Goal: Task Accomplishment & Management: Manage account settings

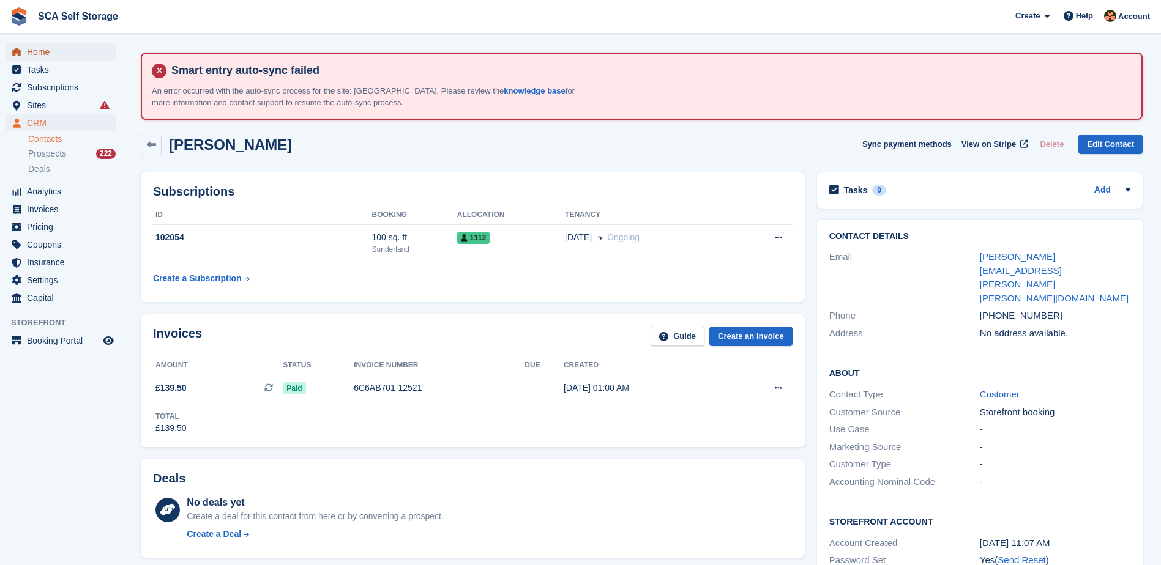
click at [54, 52] on span "Home" at bounding box center [63, 51] width 73 height 17
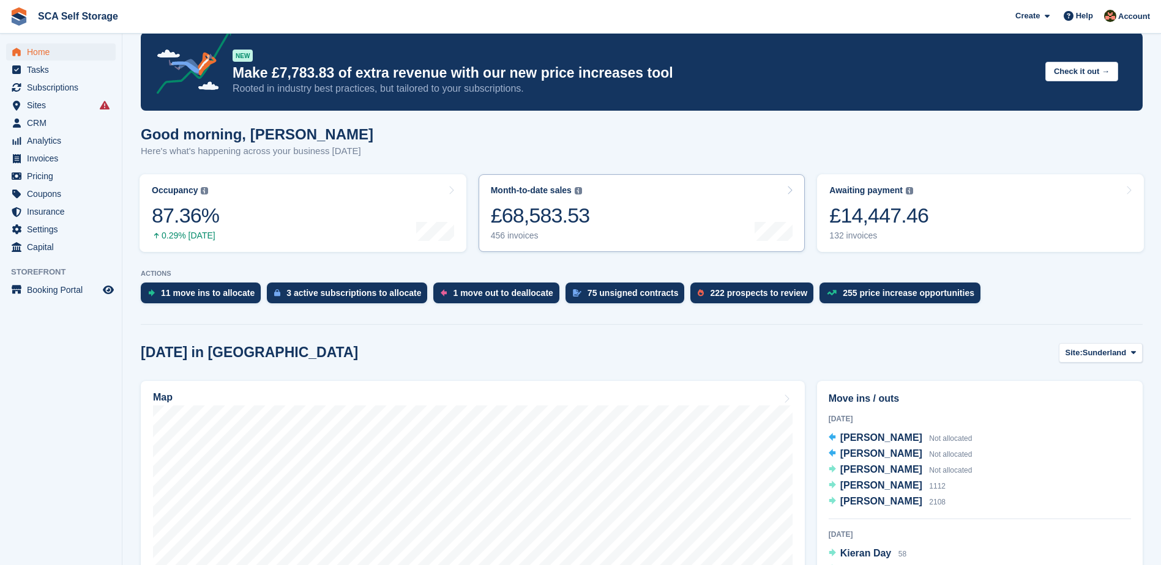
scroll to position [107, 0]
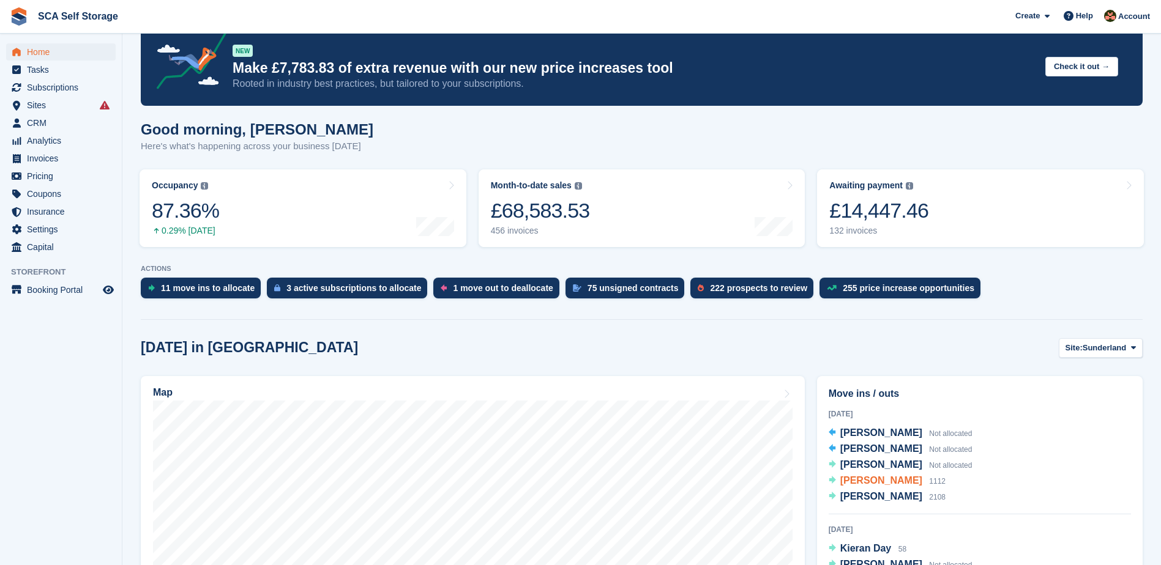
click at [868, 482] on span "[PERSON_NAME]" at bounding box center [881, 480] width 82 height 10
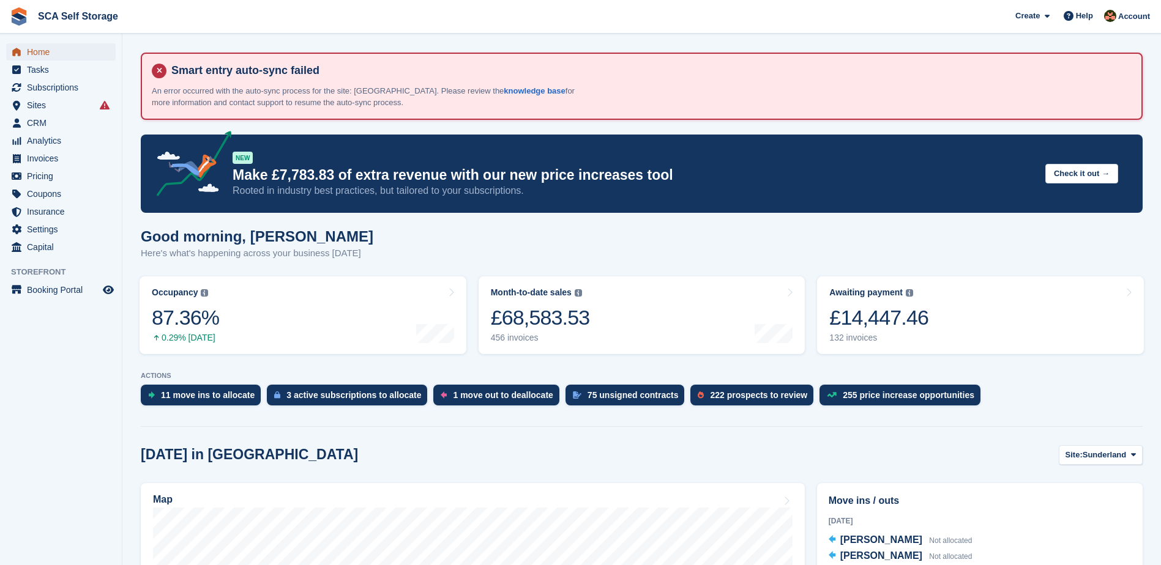
click at [53, 54] on span "Home" at bounding box center [63, 51] width 73 height 17
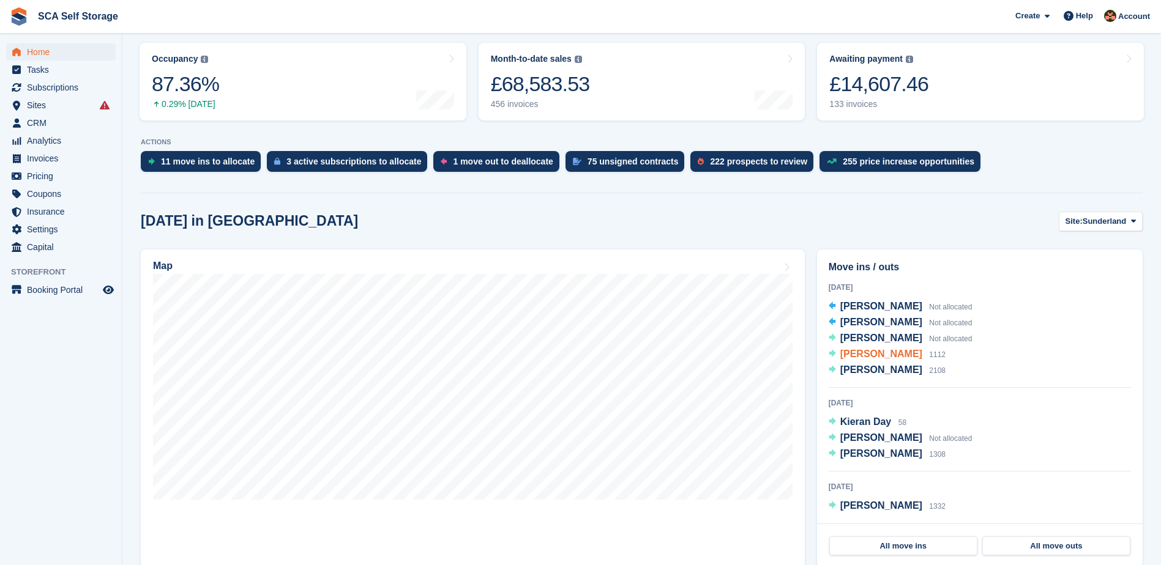
scroll to position [229, 0]
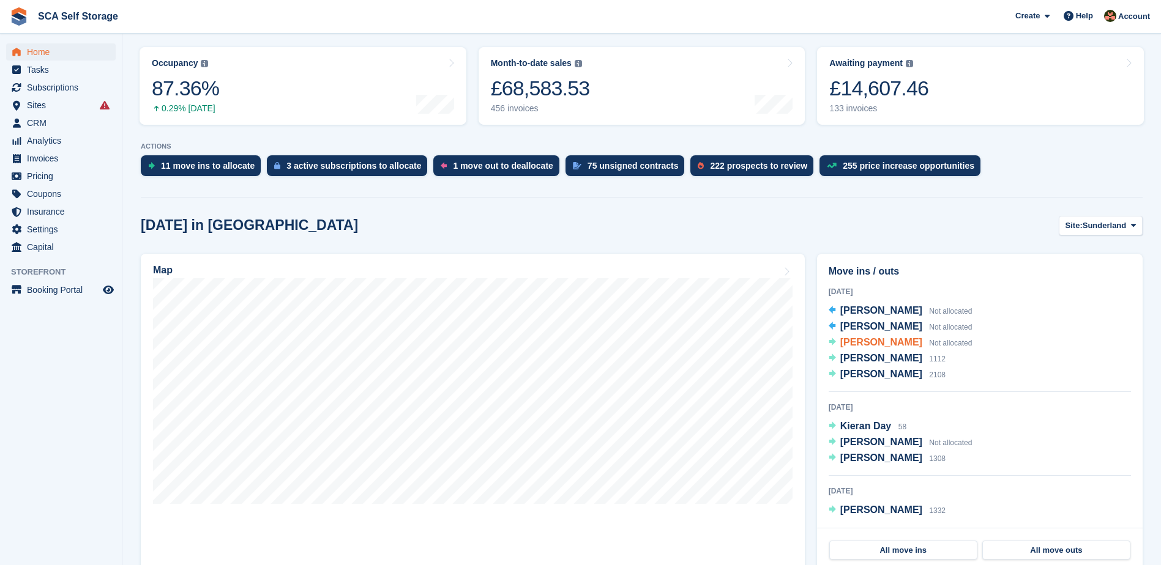
click at [882, 348] on span "[PERSON_NAME]" at bounding box center [881, 342] width 82 height 10
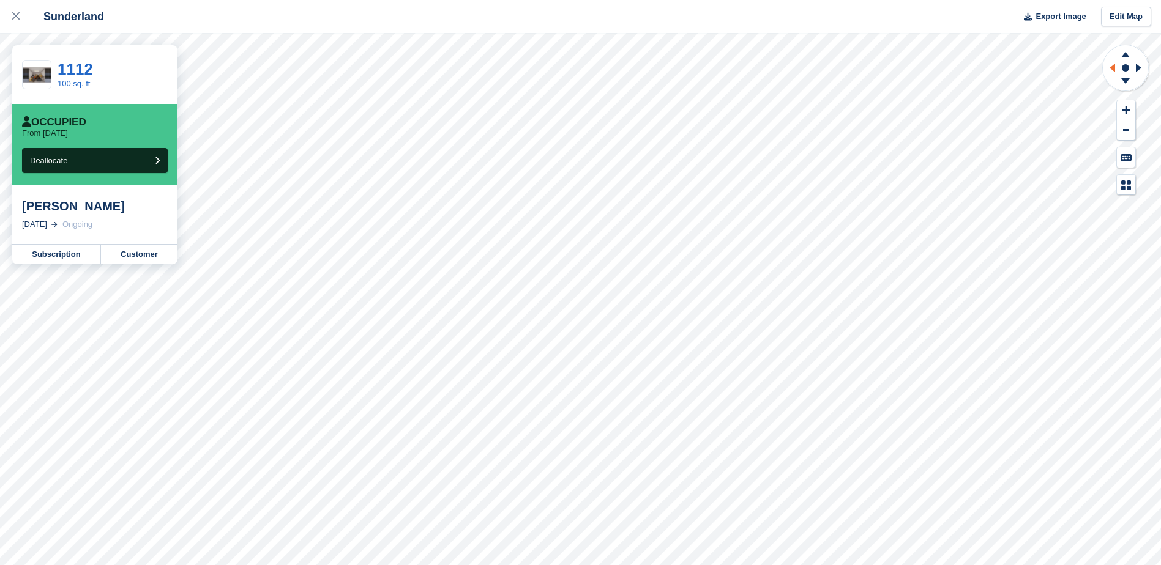
click at [1111, 61] on icon at bounding box center [1110, 68] width 15 height 32
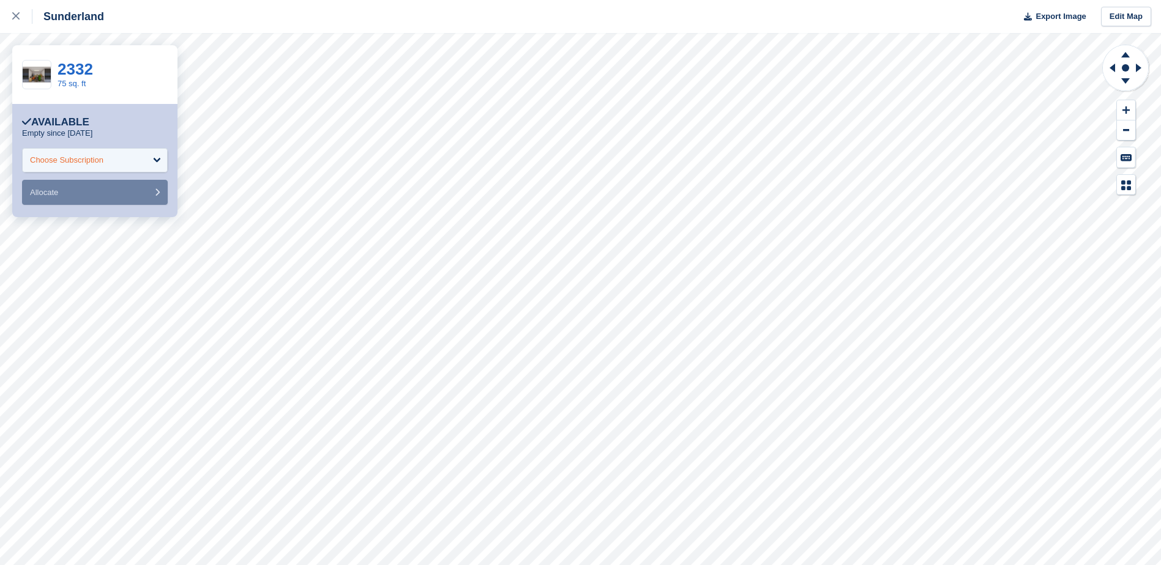
click at [68, 148] on div "Choose Subscription" at bounding box center [95, 160] width 146 height 24
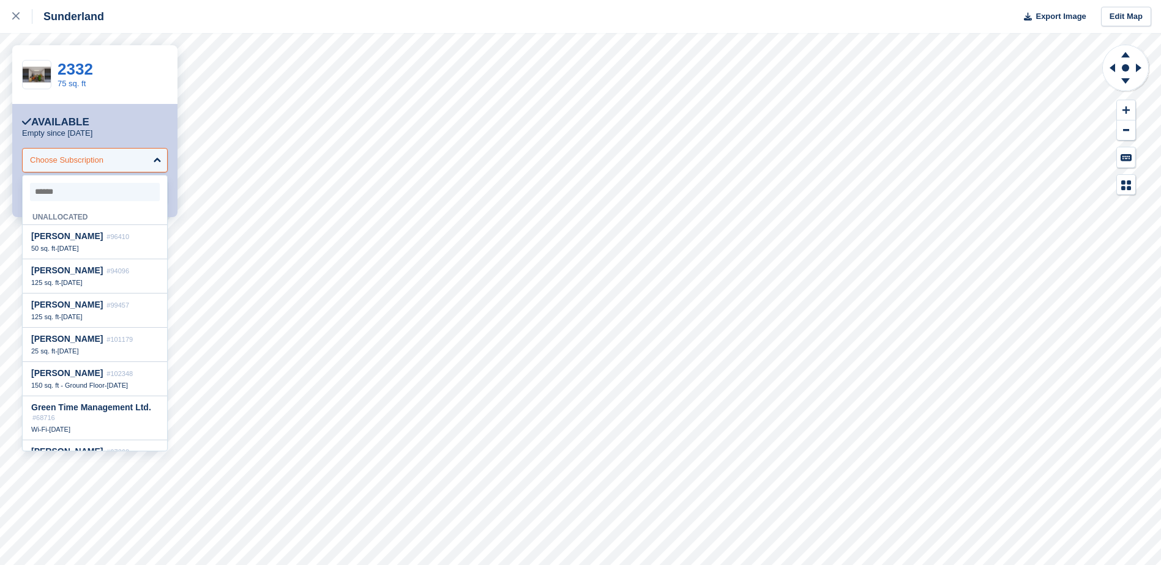
click at [65, 162] on div "Choose Subscription" at bounding box center [66, 160] width 73 height 12
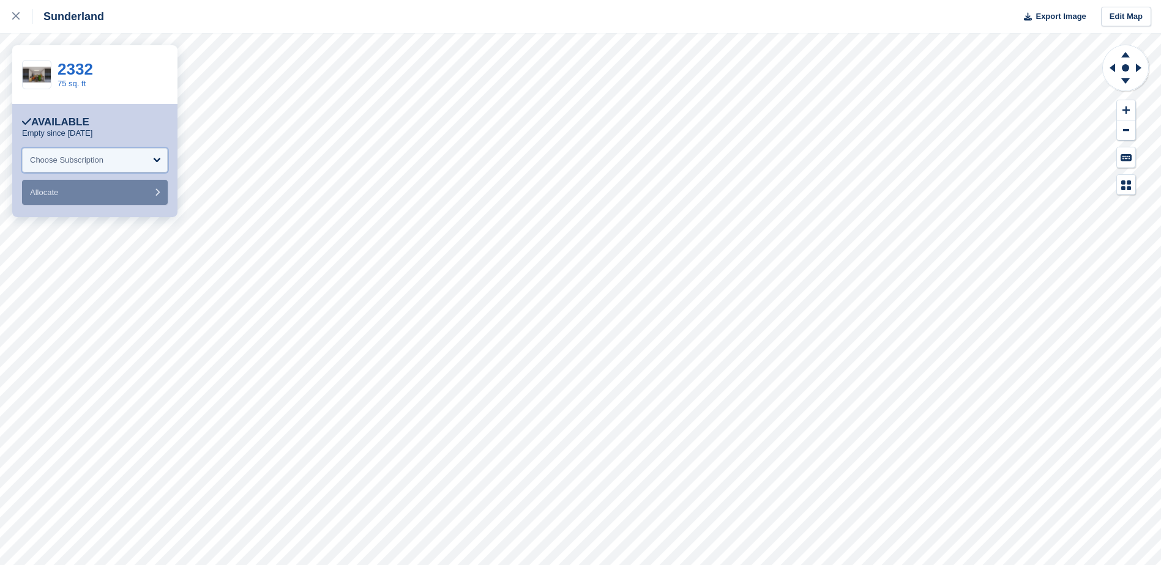
click at [74, 165] on div "Choose Subscription" at bounding box center [66, 160] width 73 height 12
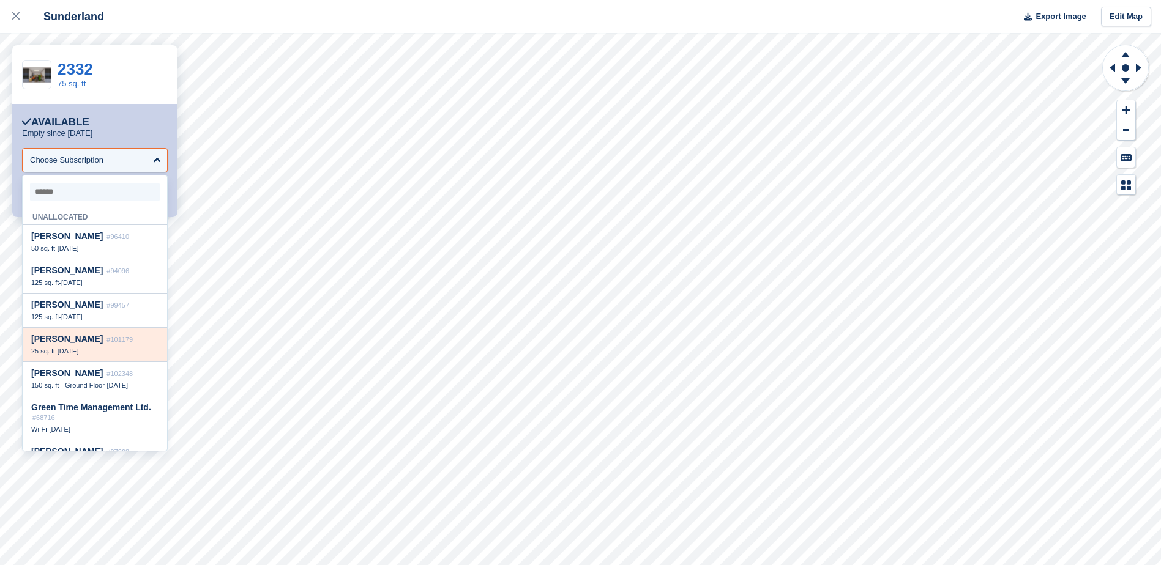
click at [61, 340] on span "David Spence" at bounding box center [67, 339] width 72 height 10
select select "******"
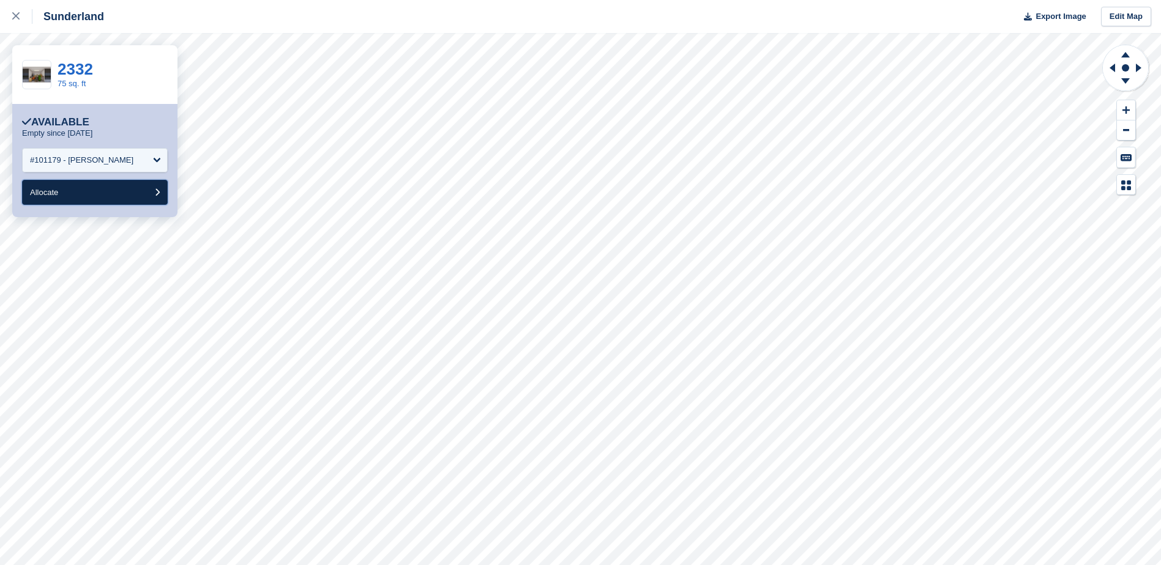
click at [80, 193] on button "Allocate" at bounding box center [95, 192] width 146 height 25
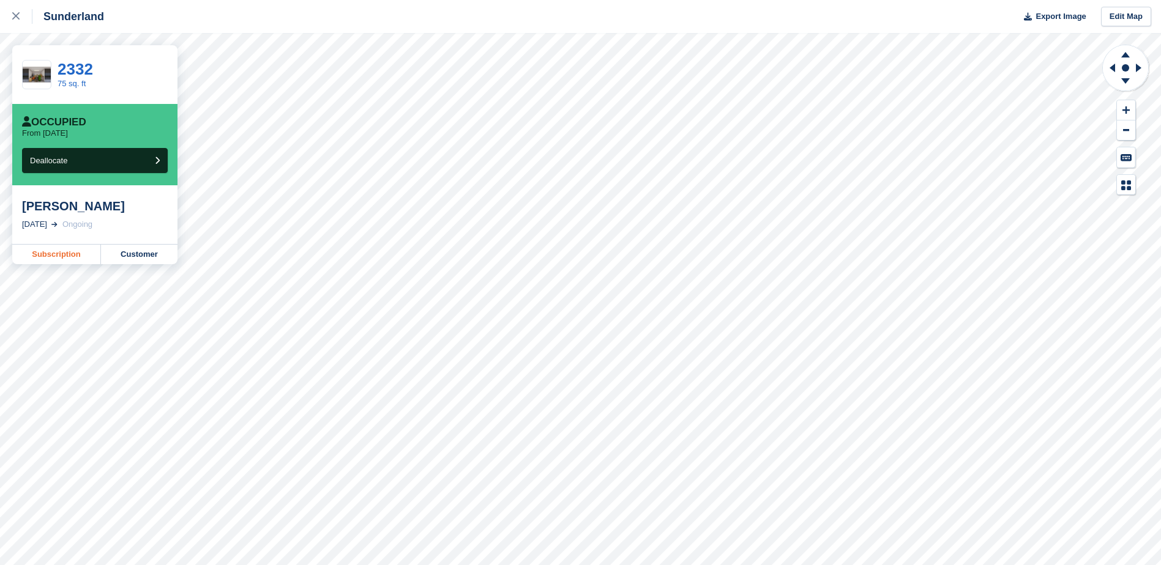
click at [72, 255] on link "Subscription" at bounding box center [56, 255] width 89 height 20
click at [17, 16] on icon at bounding box center [15, 15] width 7 height 7
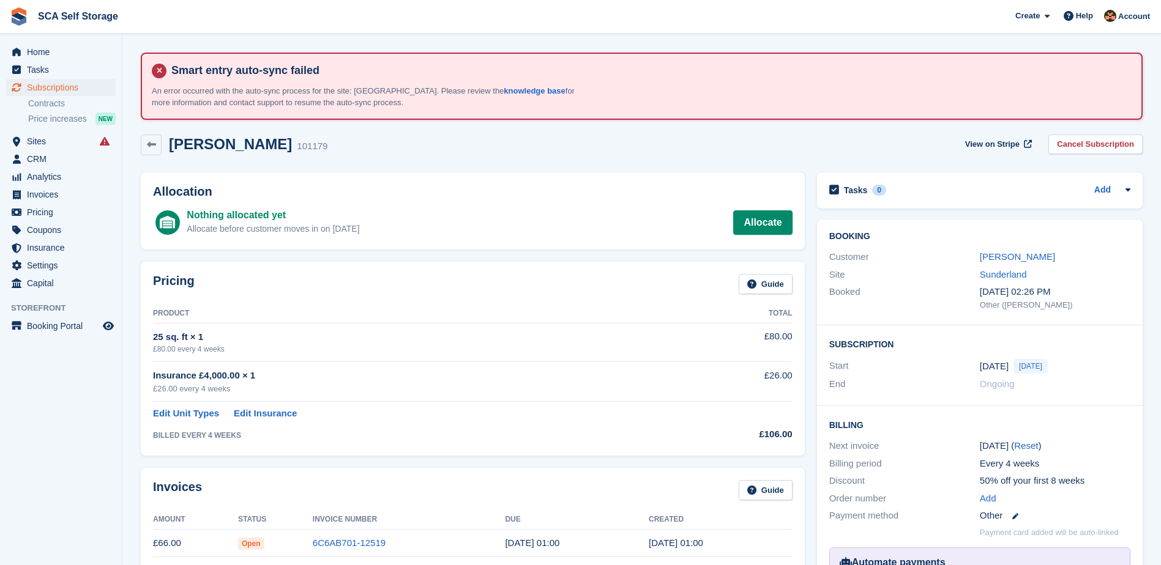
click at [564, 259] on div "Pricing Guide Product Total 25 sq. ft × 1 £80.00 every 4 weeks £80.00 Insurance…" at bounding box center [473, 359] width 676 height 206
click at [527, 304] on th "Product" at bounding box center [412, 314] width 519 height 20
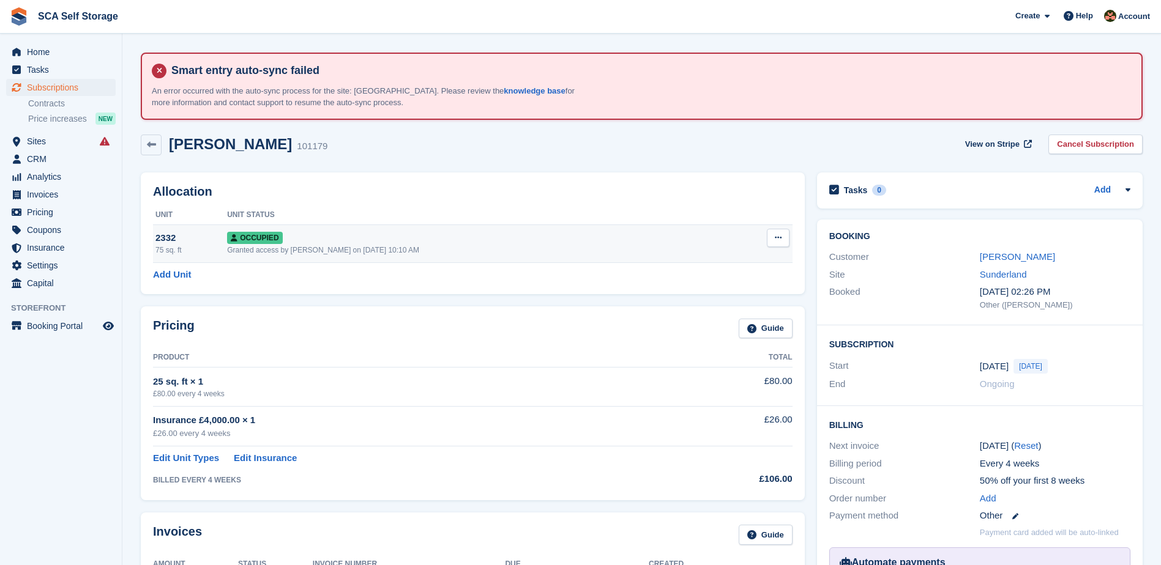
click at [568, 229] on td "Occupied Granted access by Sarah Race on 22nd Aug, 10:10 AM" at bounding box center [476, 244] width 499 height 38
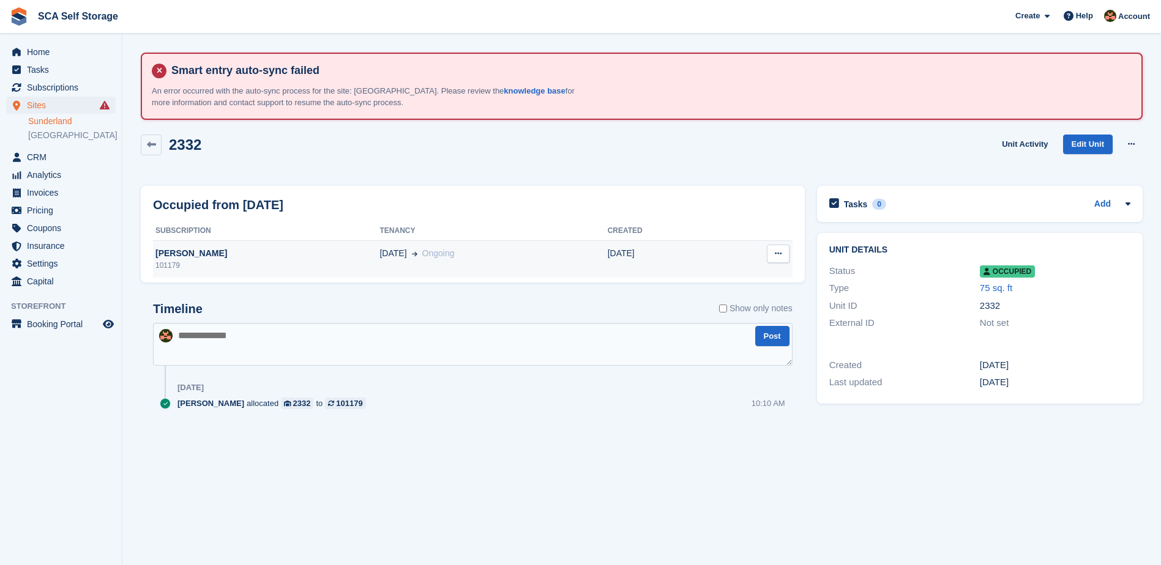
click at [484, 264] on td "22 Aug Ongoing" at bounding box center [493, 259] width 228 height 37
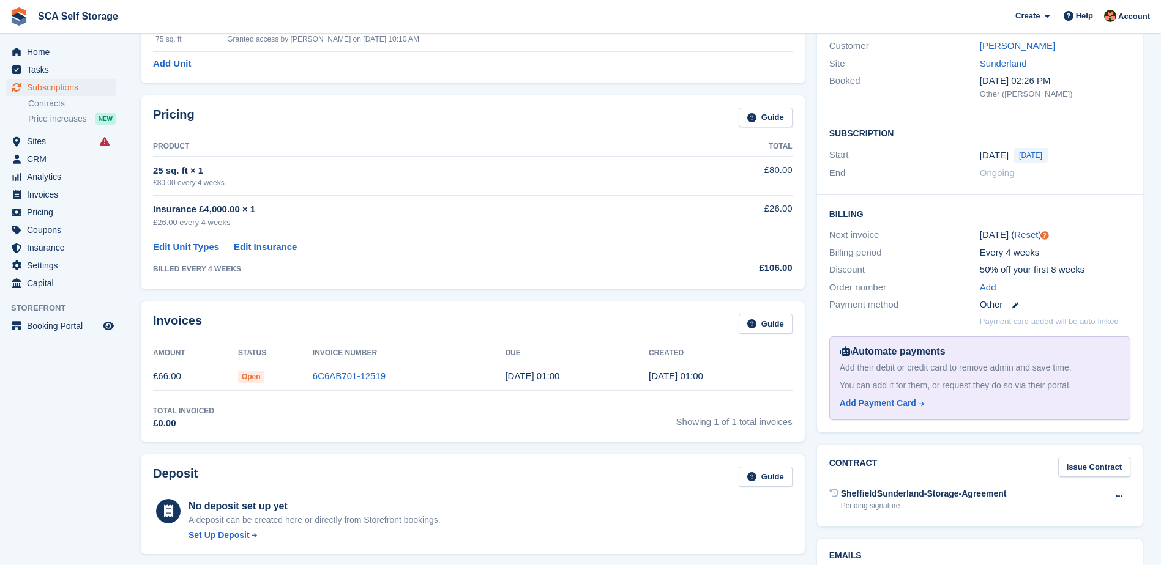
scroll to position [214, 0]
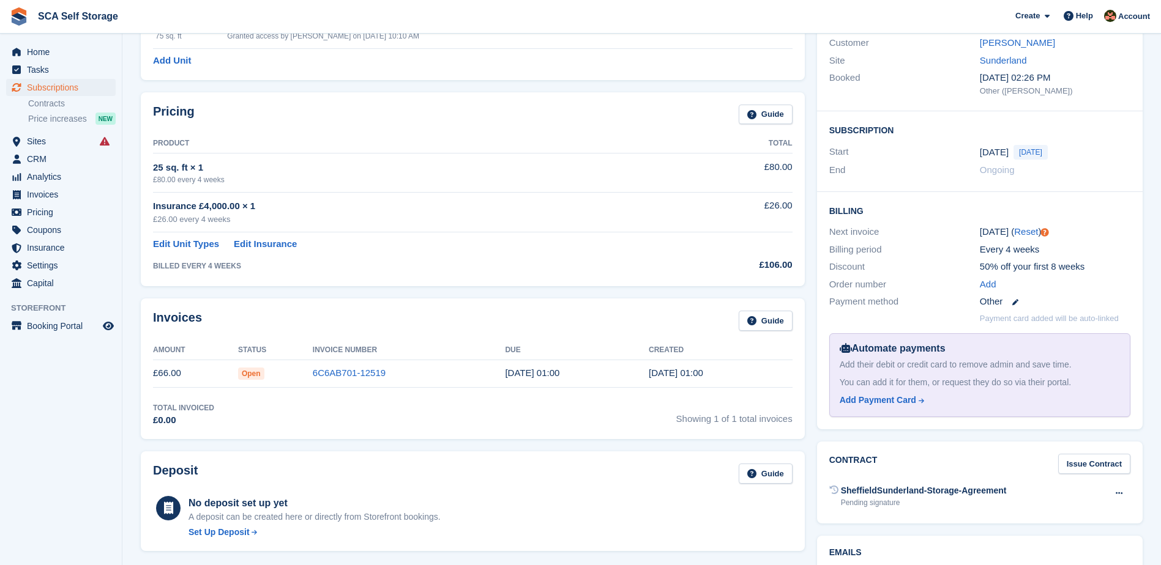
click at [422, 304] on div "Invoices Guide Amount Status Invoice Number Due Created £66.00 Open 6C6AB701-12…" at bounding box center [473, 369] width 664 height 141
click at [351, 376] on link "6C6AB701-12519" at bounding box center [349, 373] width 73 height 10
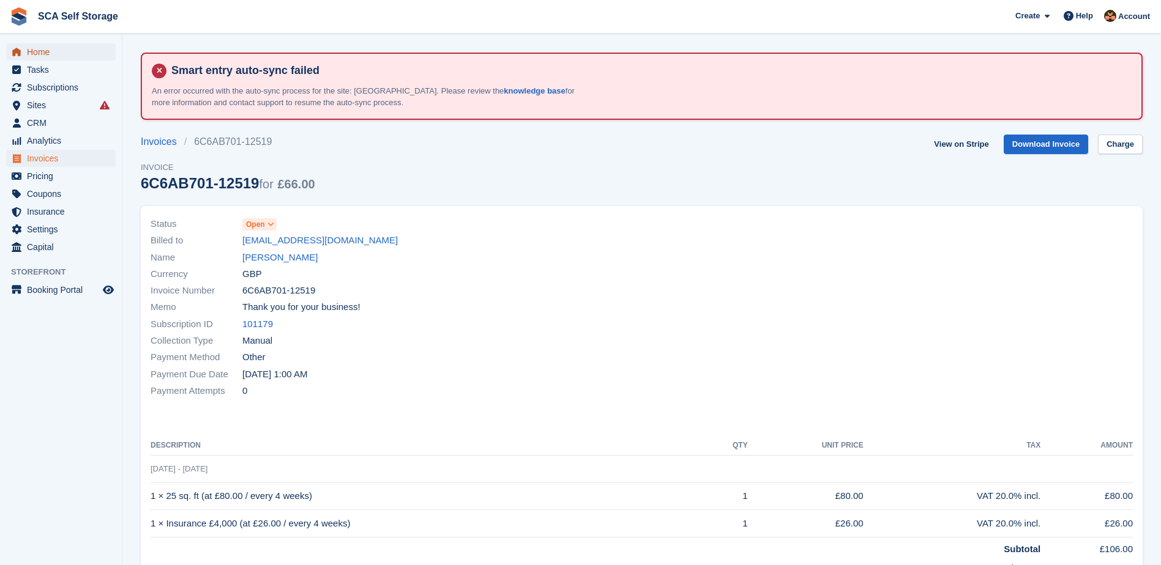
click at [64, 50] on span "Home" at bounding box center [63, 51] width 73 height 17
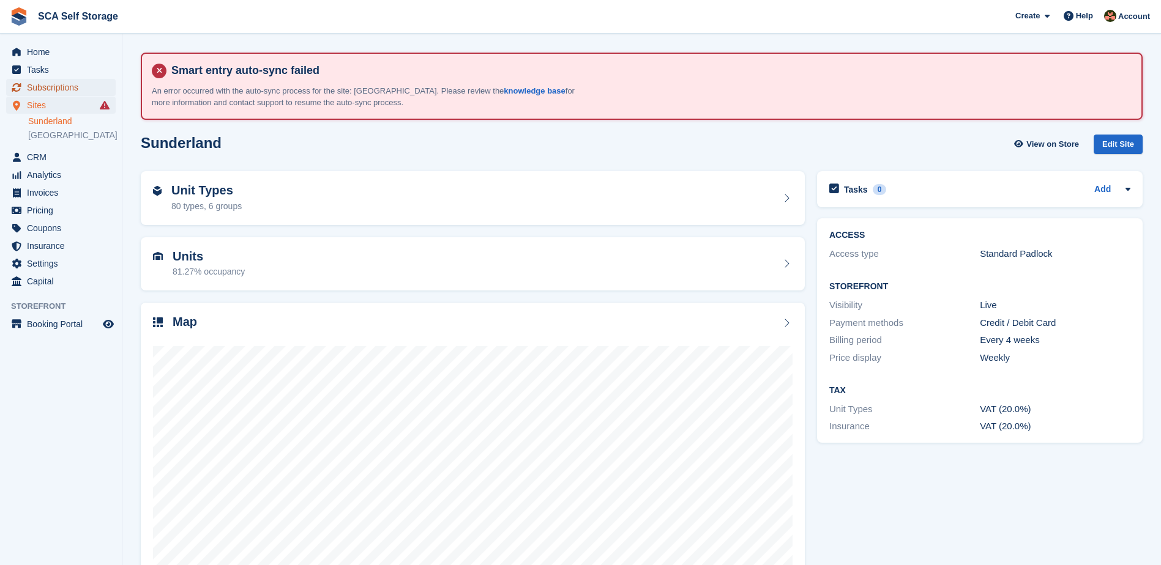
click at [58, 86] on span "Subscriptions" at bounding box center [63, 87] width 73 height 17
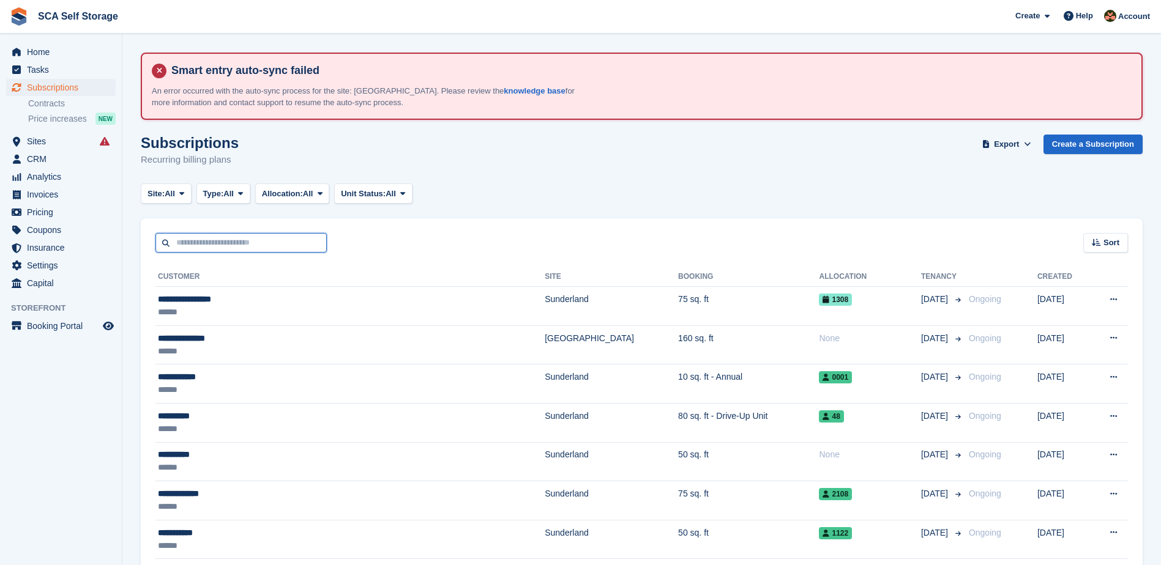
click at [250, 241] on input "text" at bounding box center [240, 243] width 171 height 20
click at [504, 157] on div "Subscriptions Recurring billing plans Export Export Subscriptions Export a CSV …" at bounding box center [642, 158] width 1002 height 47
click at [268, 242] on input "text" at bounding box center [240, 243] width 171 height 20
click at [210, 245] on input "*****" at bounding box center [240, 243] width 171 height 20
type input "*****"
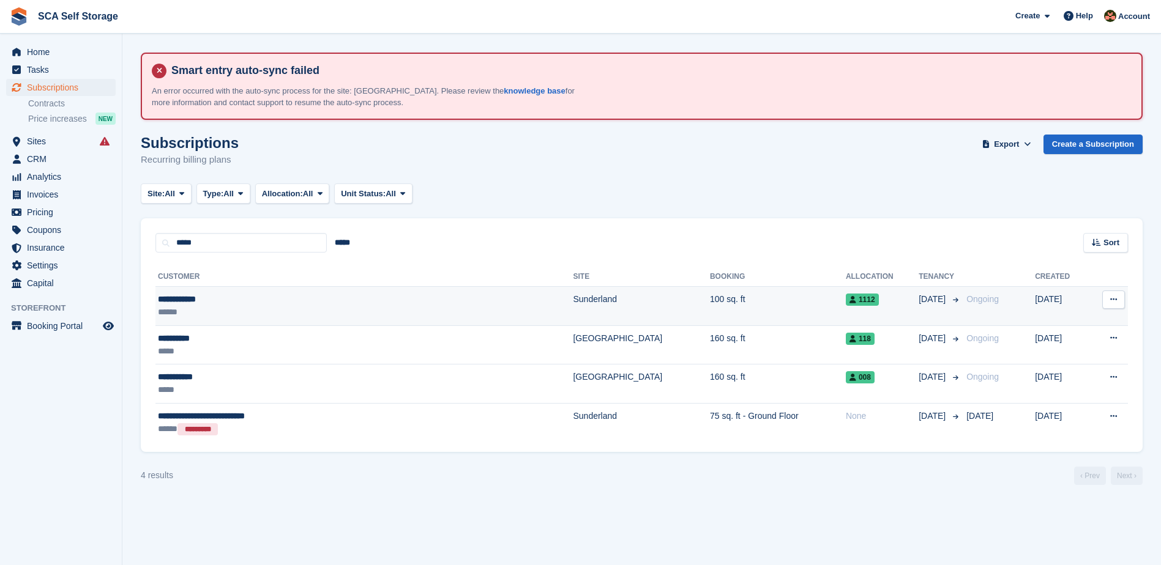
click at [229, 301] on div "**********" at bounding box center [293, 299] width 270 height 13
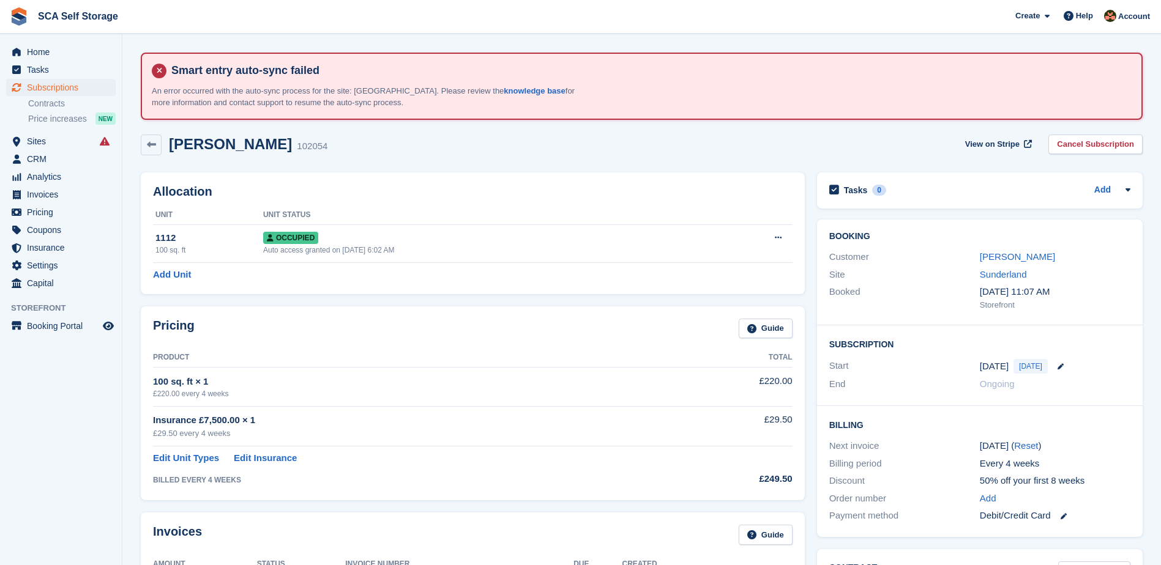
click at [574, 144] on div "[PERSON_NAME] 102054 View on Stripe Cancel Subscription" at bounding box center [642, 145] width 1002 height 21
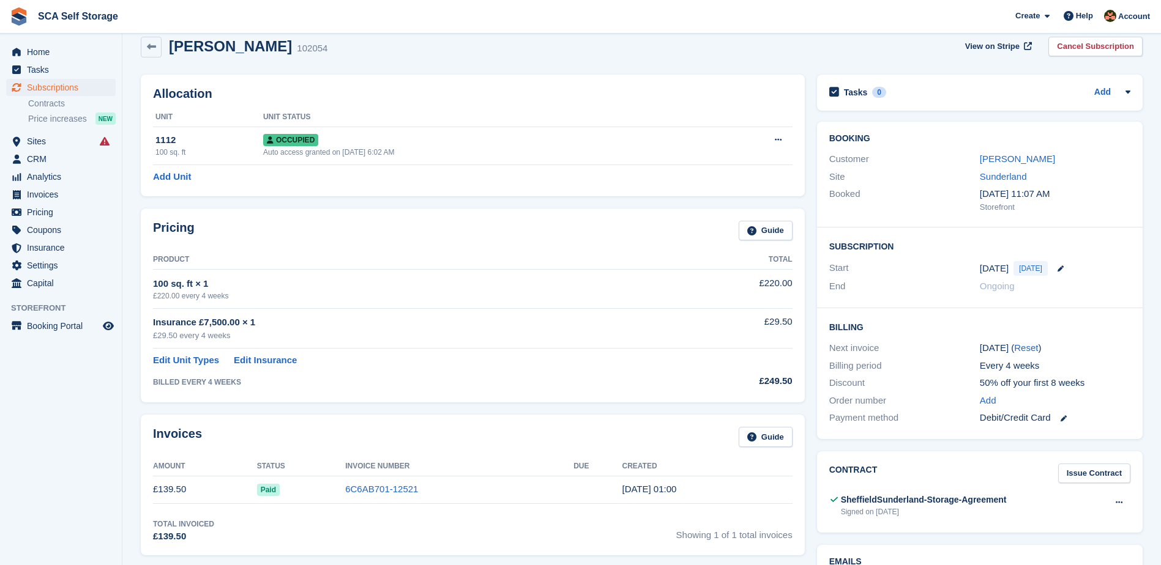
scroll to position [122, 0]
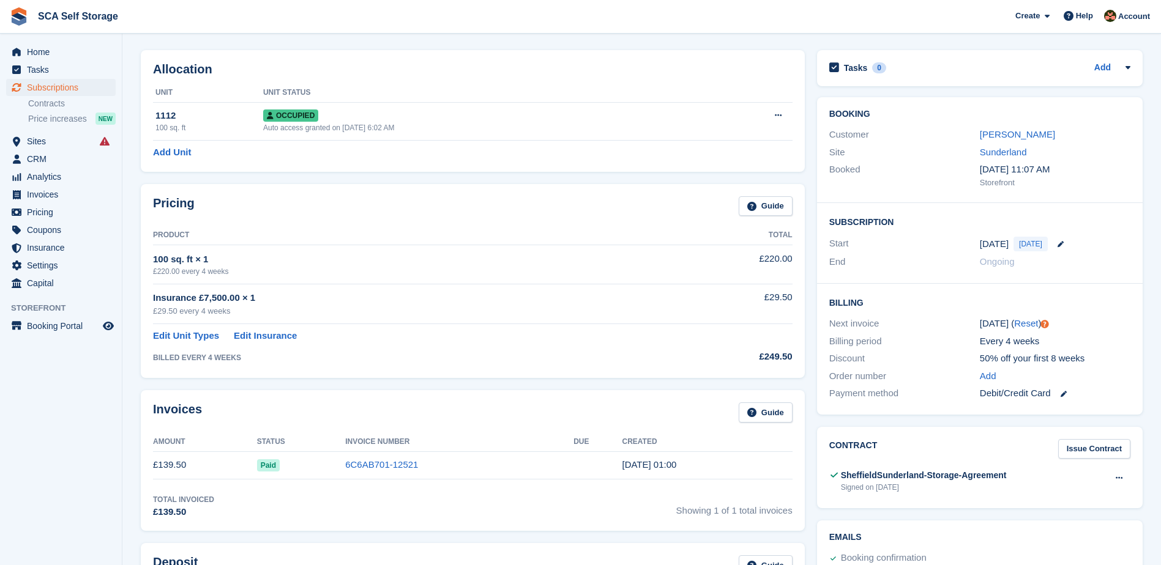
click at [883, 225] on h2 "Subscription" at bounding box center [979, 221] width 301 height 12
click at [884, 222] on h2 "Subscription" at bounding box center [979, 221] width 301 height 12
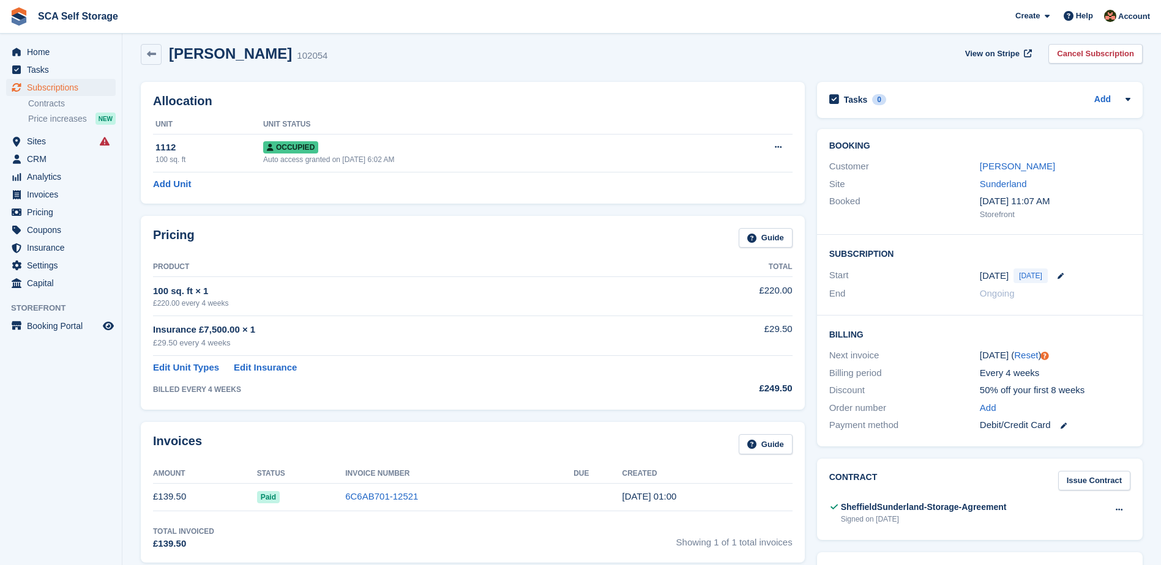
scroll to position [76, 0]
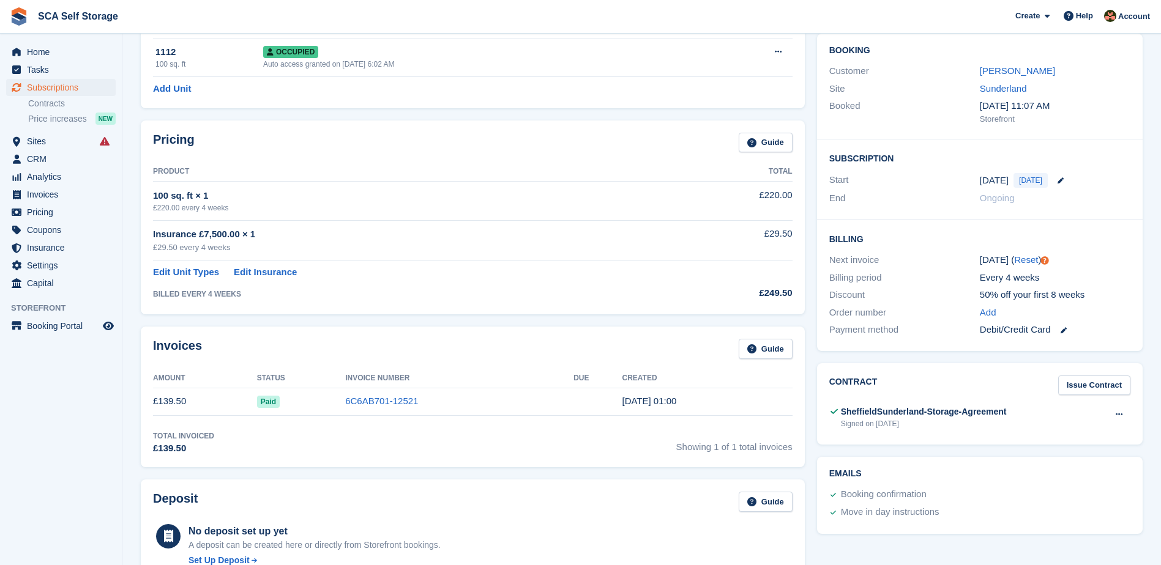
scroll to position [107, 0]
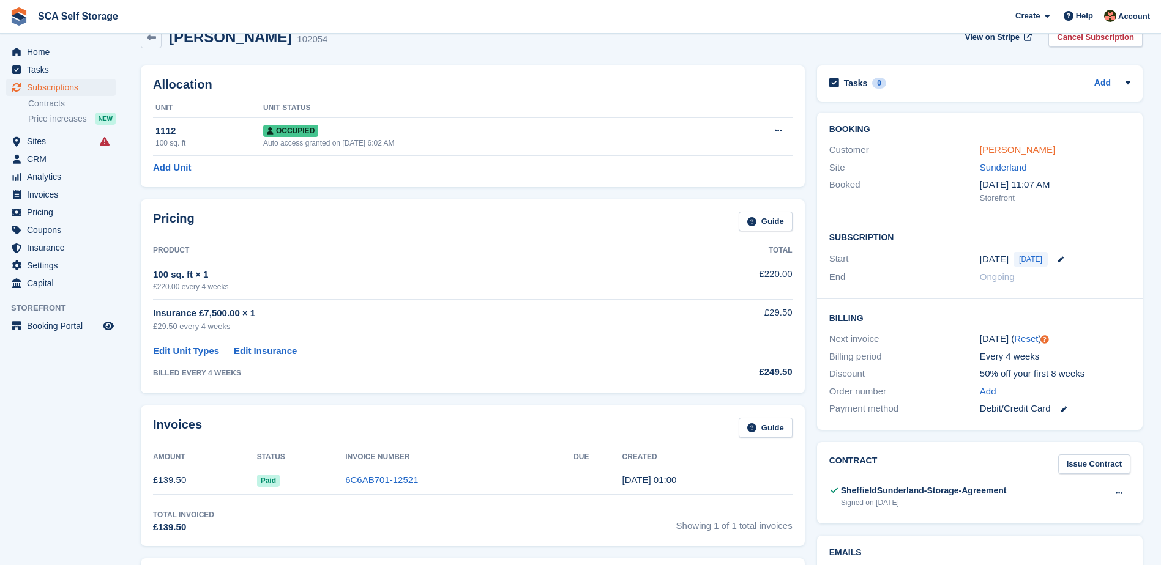
click at [989, 155] on link "Craig Carney" at bounding box center [1017, 149] width 75 height 10
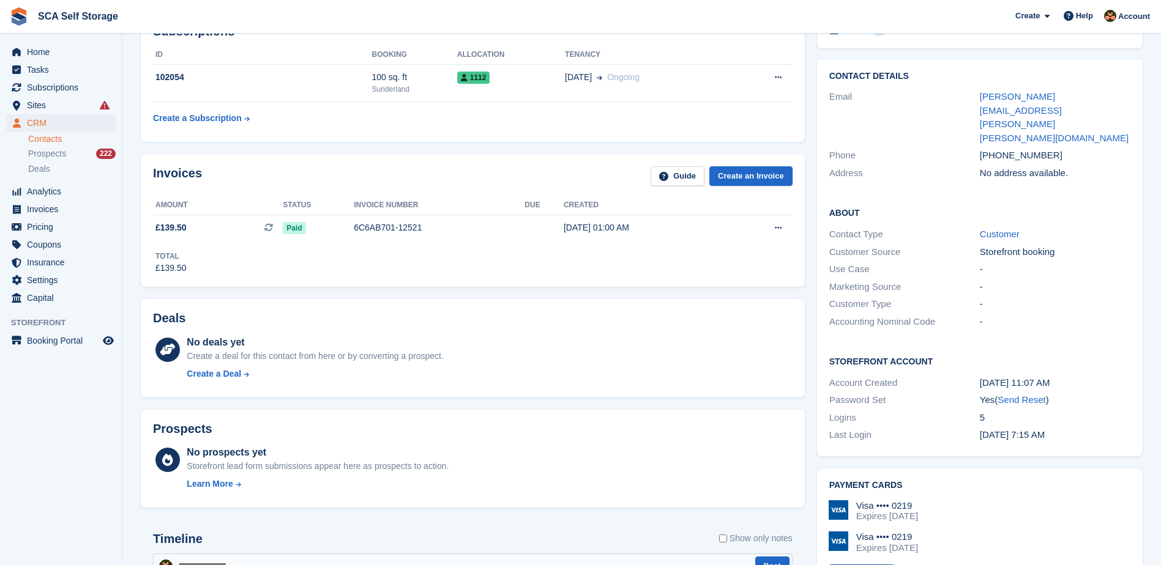
scroll to position [168, 0]
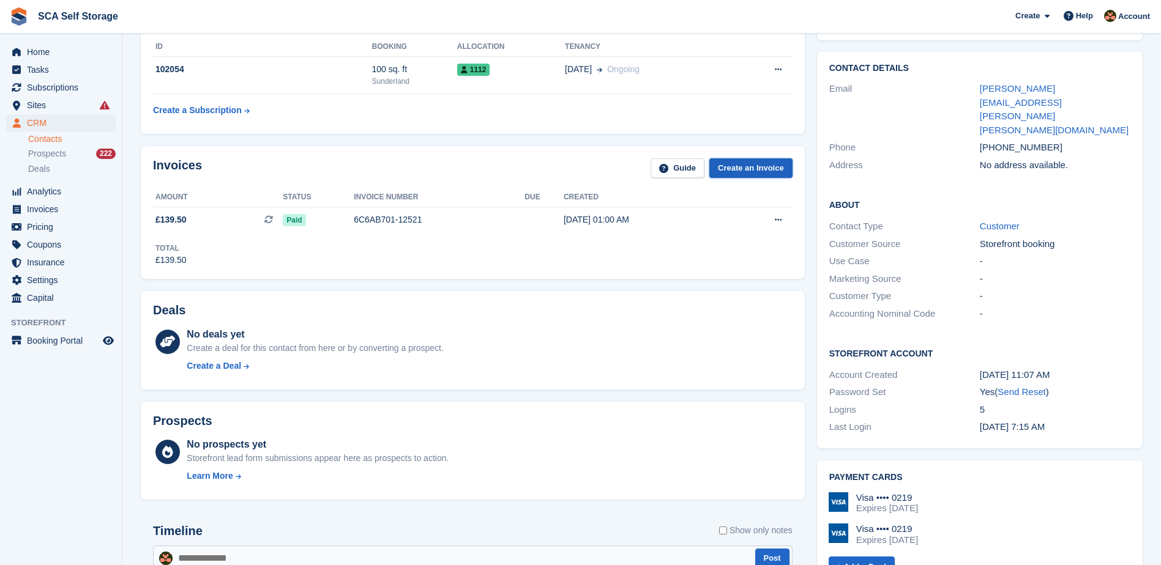
click at [751, 173] on link "Create an Invoice" at bounding box center [750, 168] width 83 height 20
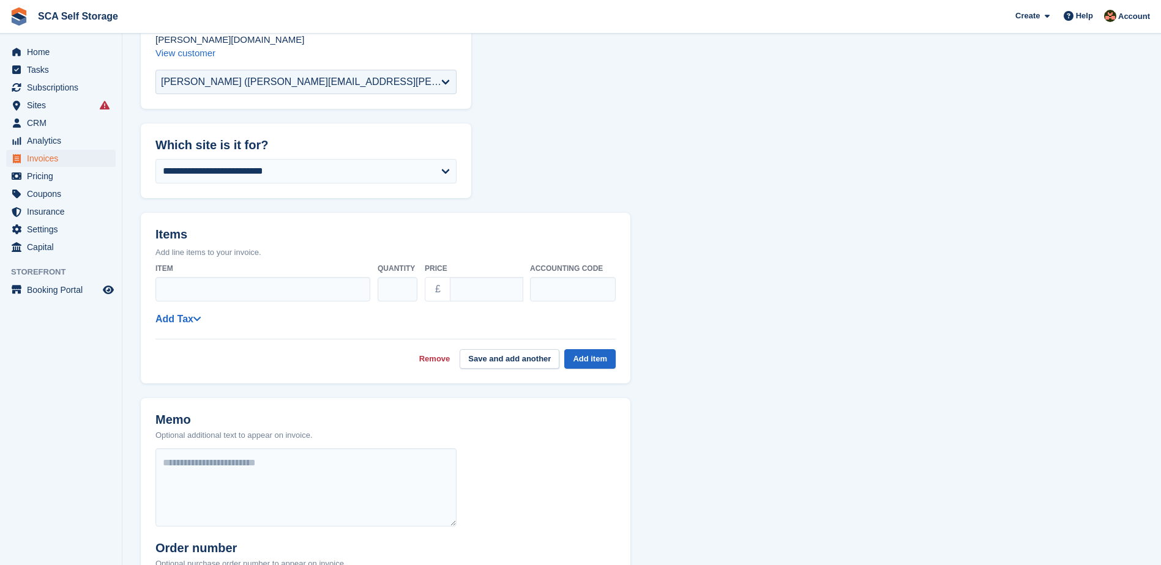
scroll to position [229, 0]
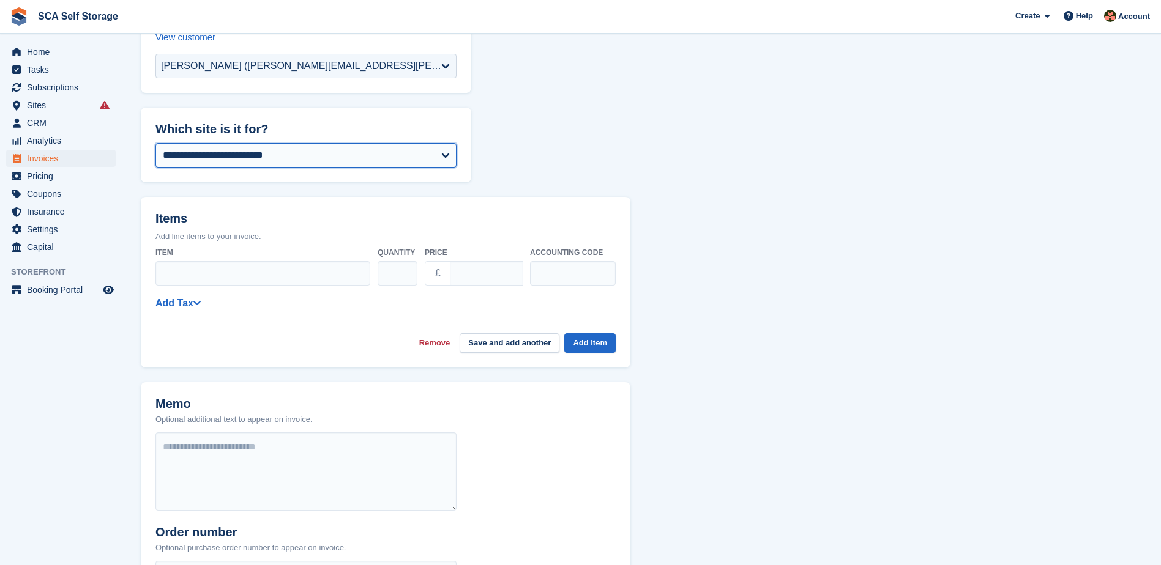
click at [274, 147] on select "**********" at bounding box center [305, 155] width 301 height 24
select select "****"
click at [324, 261] on input "Item" at bounding box center [262, 273] width 215 height 24
click at [318, 263] on input "Item" at bounding box center [262, 273] width 215 height 24
type input "**********"
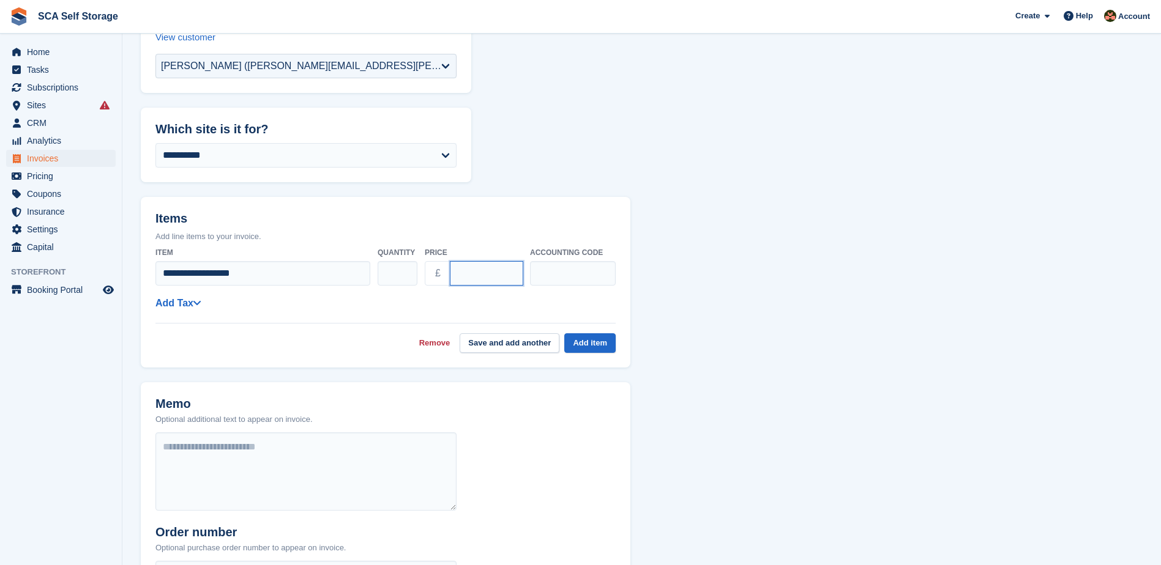
drag, startPoint x: 499, startPoint y: 264, endPoint x: 426, endPoint y: 262, distance: 72.8
click at [428, 262] on div "£ ****" at bounding box center [474, 273] width 98 height 24
type input "*****"
click at [540, 272] on input "text" at bounding box center [573, 273] width 86 height 24
type input "****"
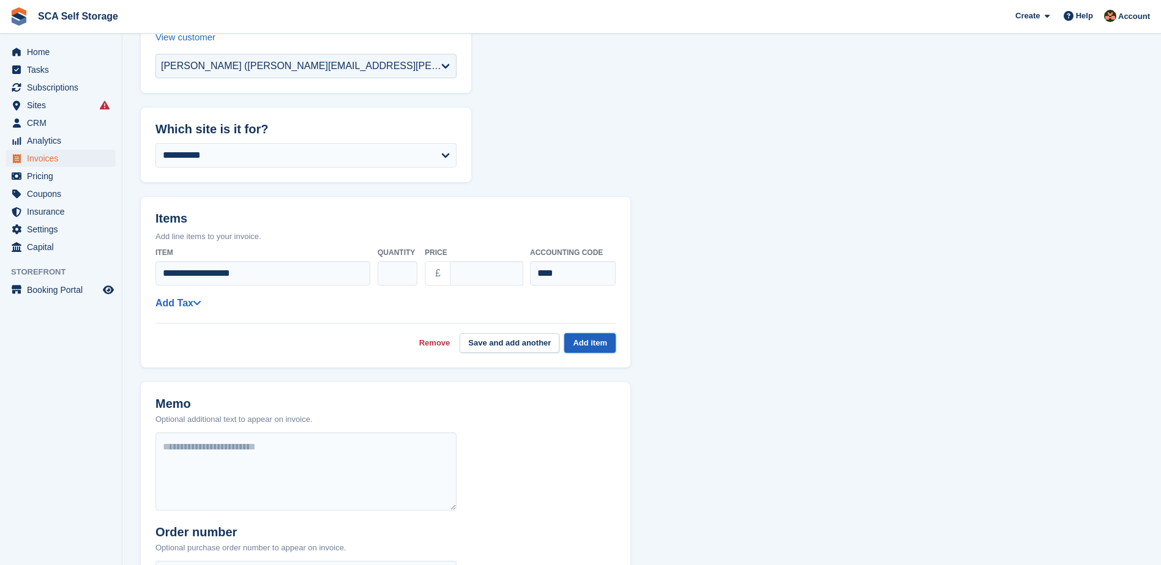
click at [603, 333] on button "Add item" at bounding box center [589, 343] width 51 height 20
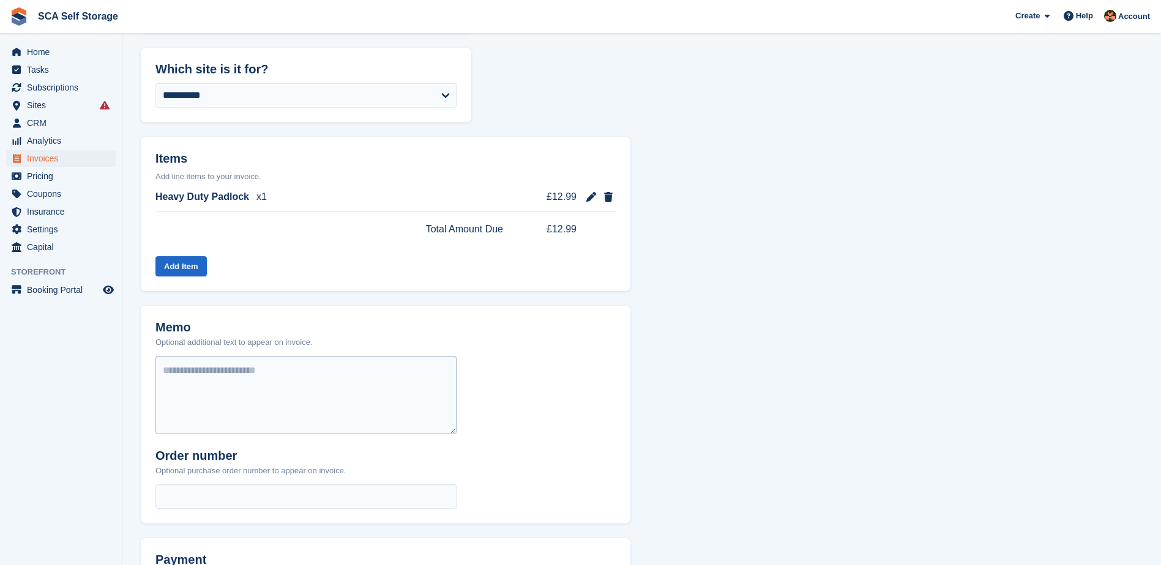
scroll to position [425, 0]
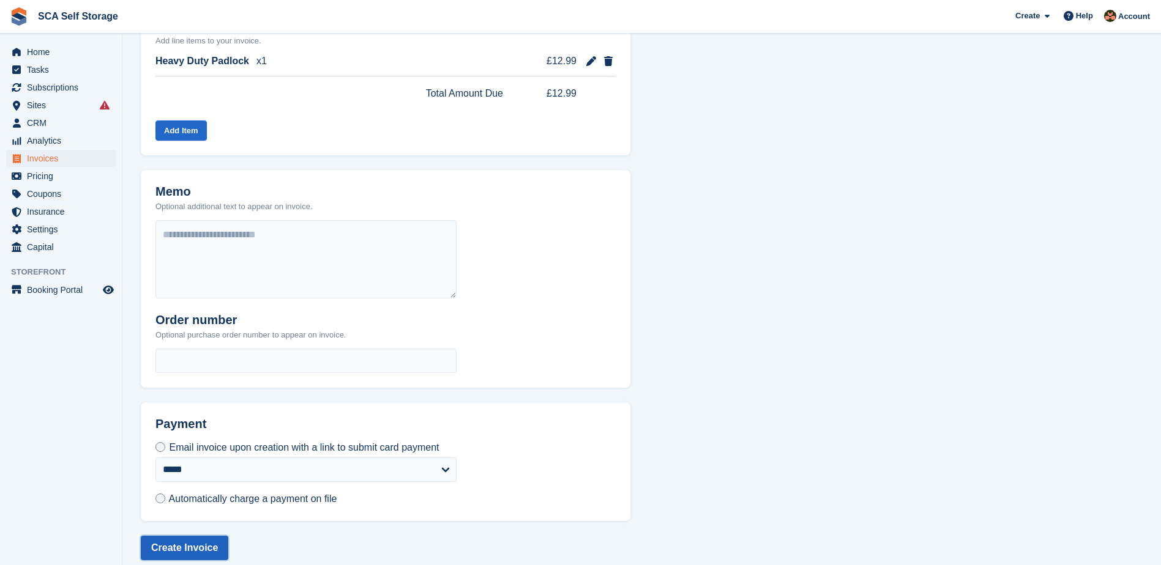
click at [196, 536] on button "Create Invoice" at bounding box center [184, 548] width 87 height 24
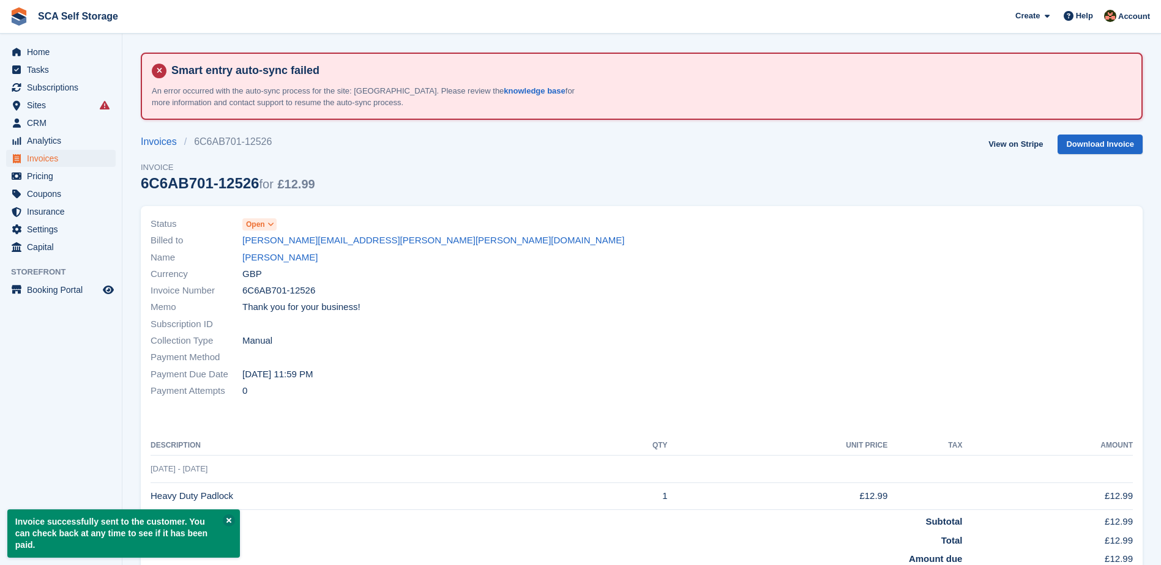
click at [265, 225] on span "Open" at bounding box center [259, 224] width 34 height 12
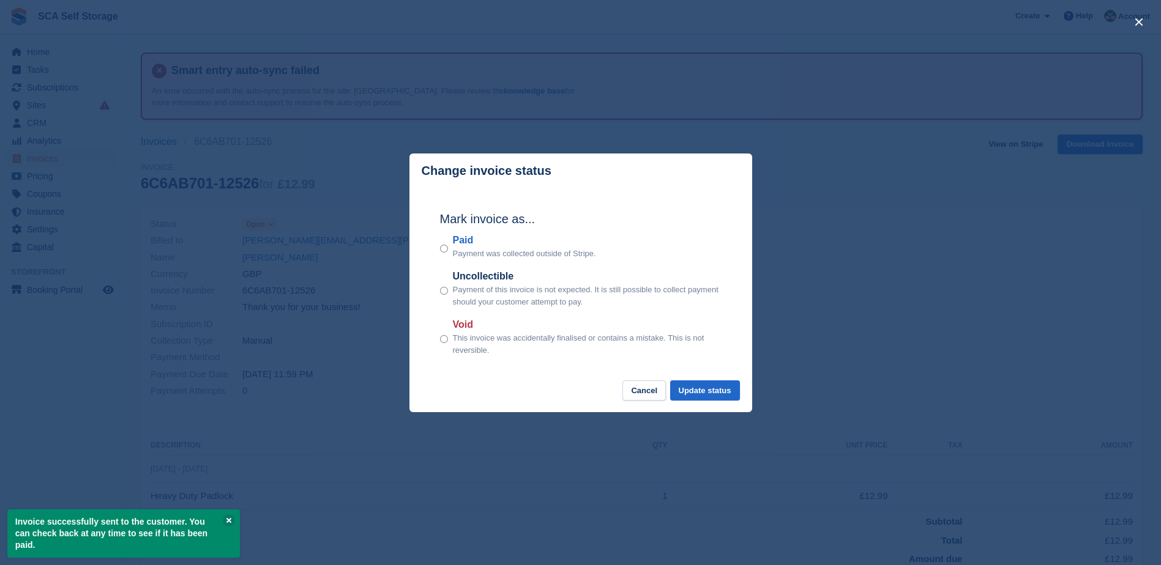
click at [467, 251] on p "Payment was collected outside of Stripe." at bounding box center [524, 254] width 143 height 12
click at [700, 393] on button "Update status" at bounding box center [705, 391] width 70 height 20
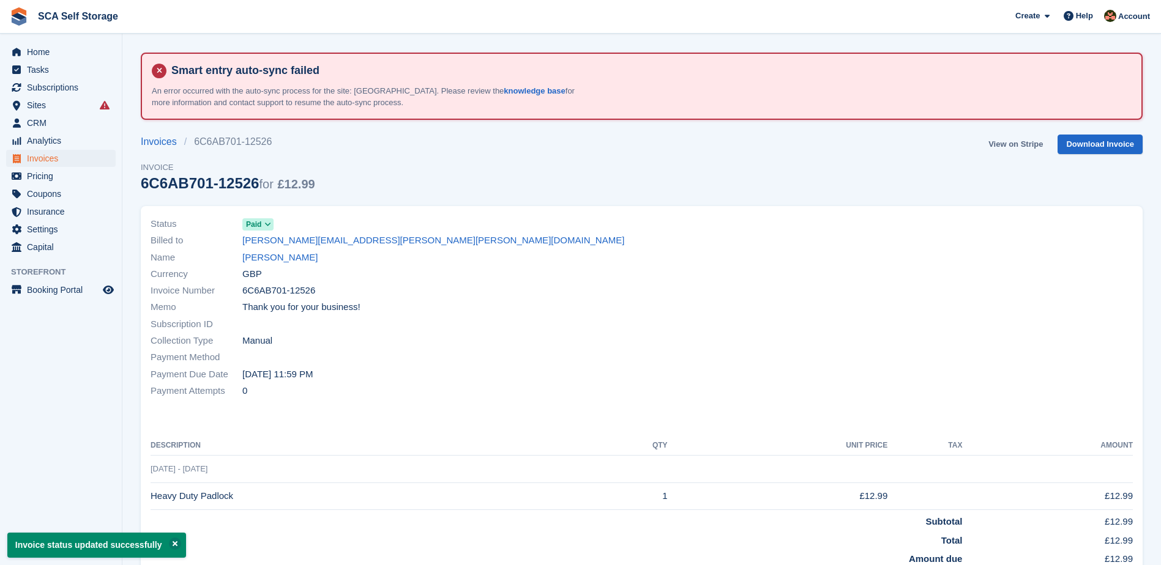
click at [1003, 147] on link "View on Stripe" at bounding box center [1015, 145] width 64 height 20
click at [51, 56] on span "Home" at bounding box center [63, 51] width 73 height 17
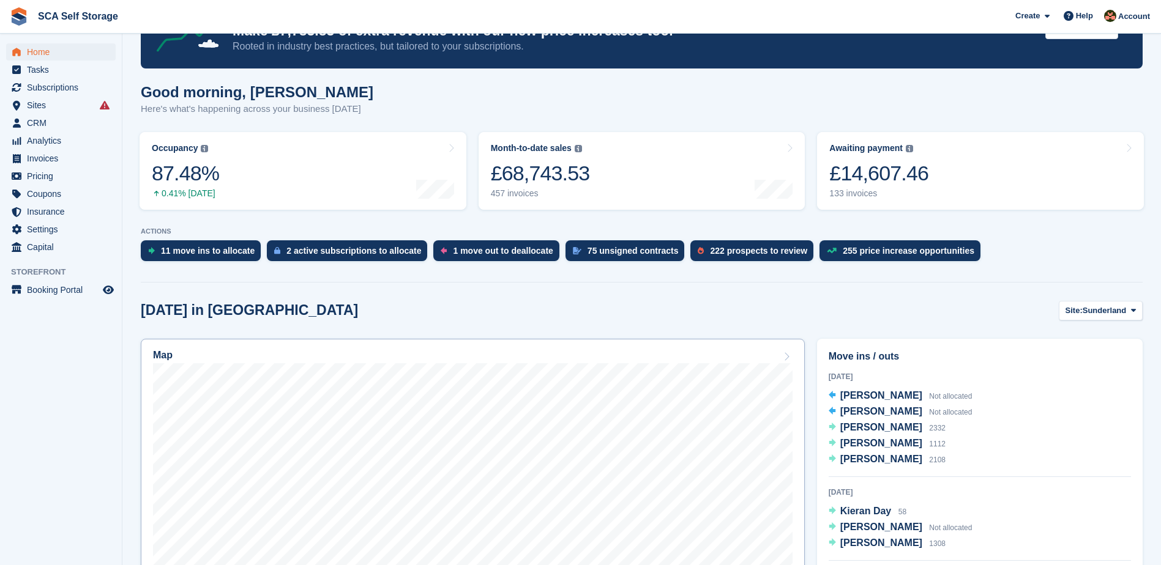
scroll to position [199, 0]
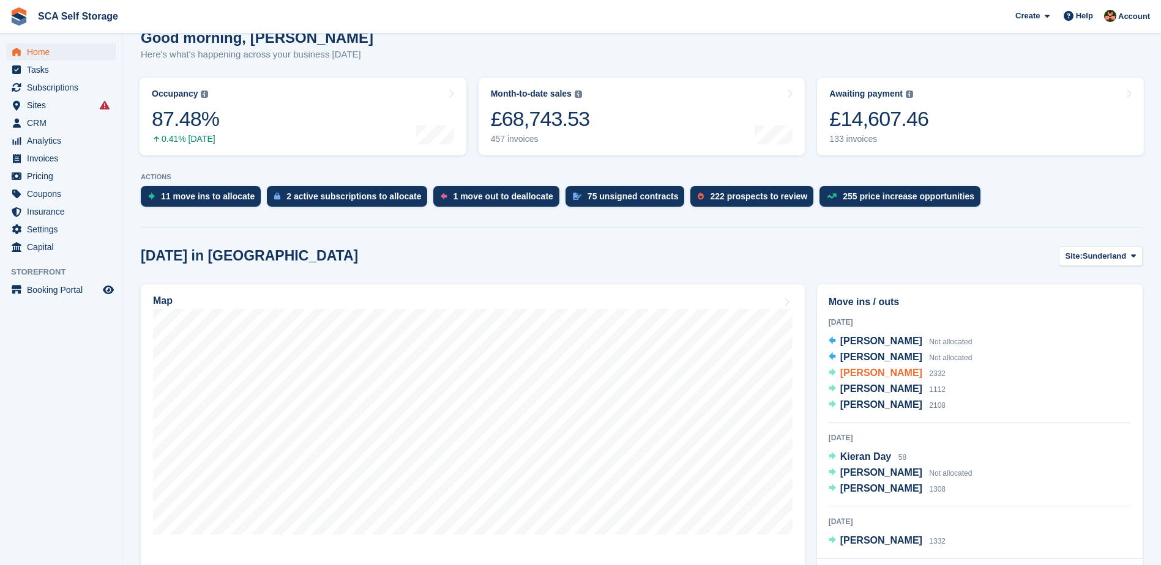
click at [864, 376] on span "[PERSON_NAME]" at bounding box center [881, 373] width 82 height 10
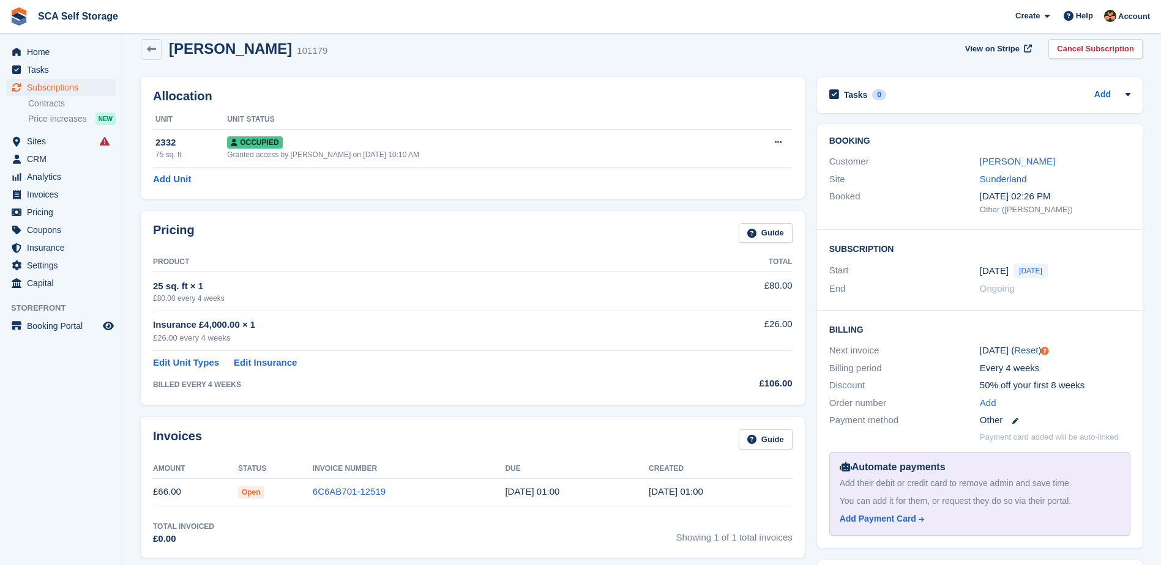
scroll to position [107, 0]
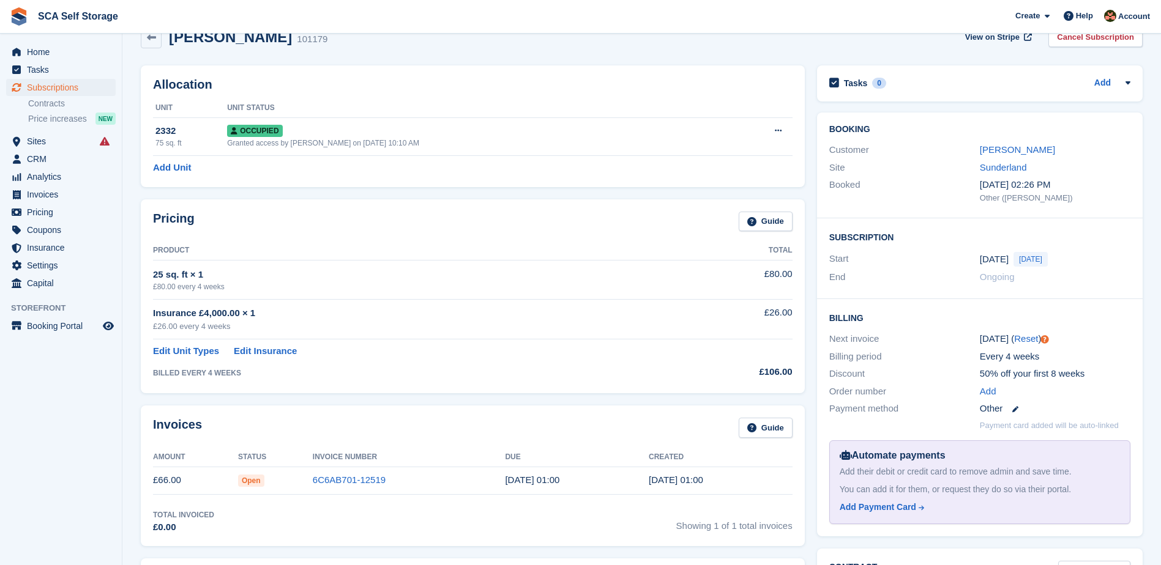
drag, startPoint x: 338, startPoint y: 480, endPoint x: 335, endPoint y: 467, distance: 13.2
click at [338, 480] on link "6C6AB701-12519" at bounding box center [349, 480] width 73 height 10
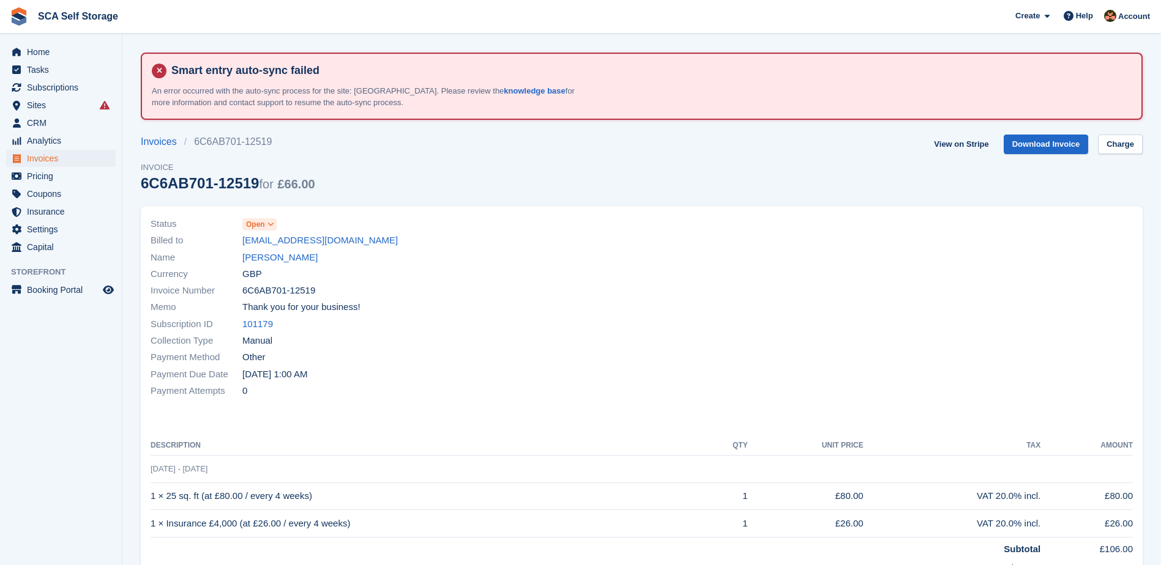
click at [266, 223] on span at bounding box center [271, 225] width 10 height 10
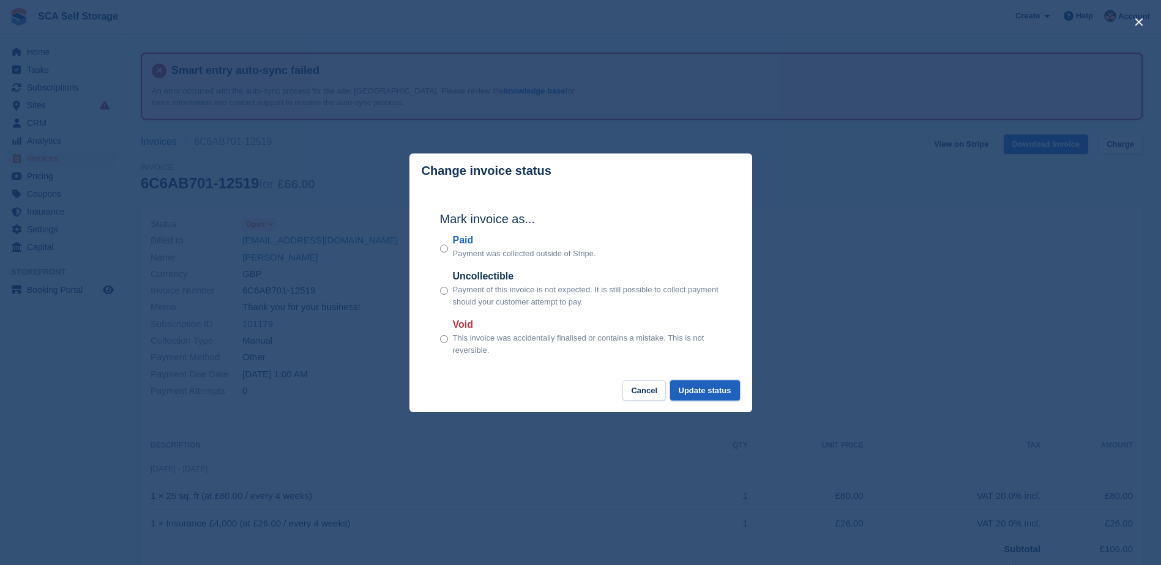
click at [716, 382] on button "Update status" at bounding box center [705, 391] width 70 height 20
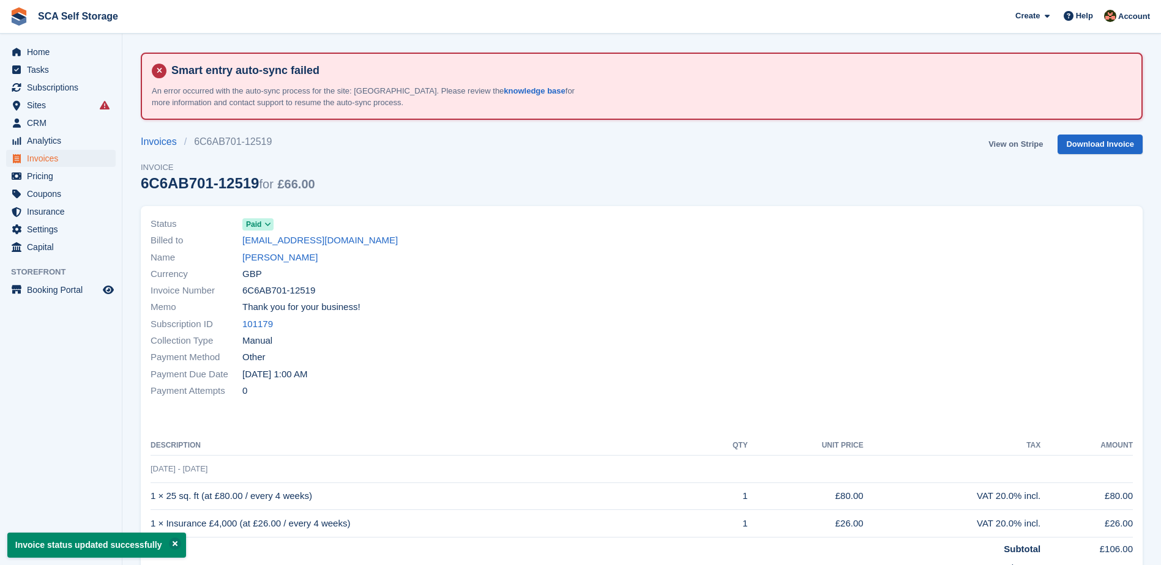
click at [1005, 141] on link "View on Stripe" at bounding box center [1015, 145] width 64 height 20
click at [292, 256] on link "[PERSON_NAME]" at bounding box center [279, 258] width 75 height 14
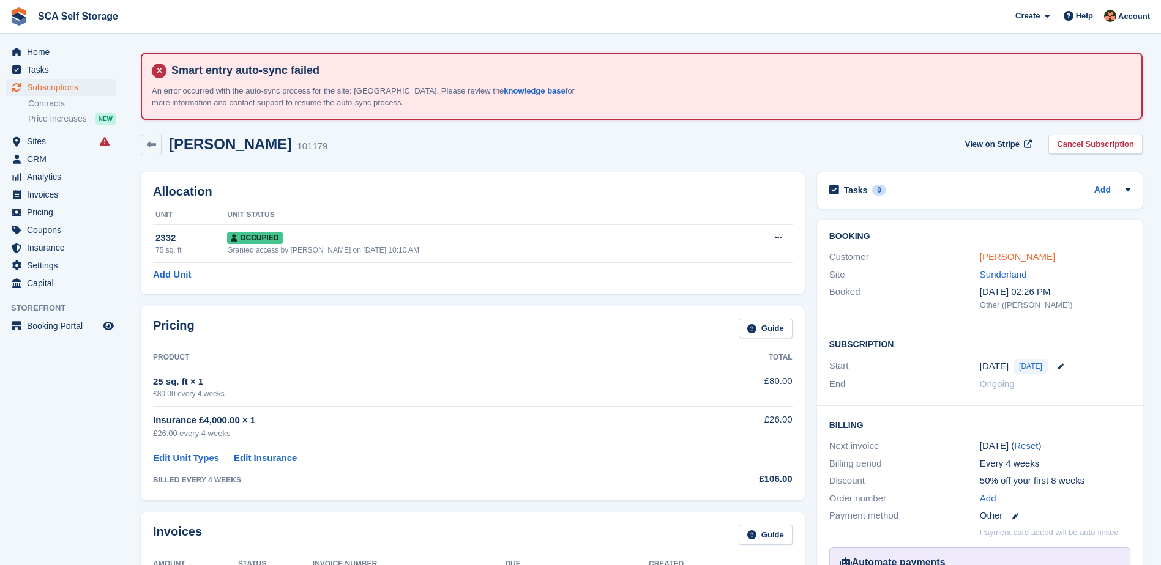
click at [1022, 256] on link "[PERSON_NAME]" at bounding box center [1017, 256] width 75 height 10
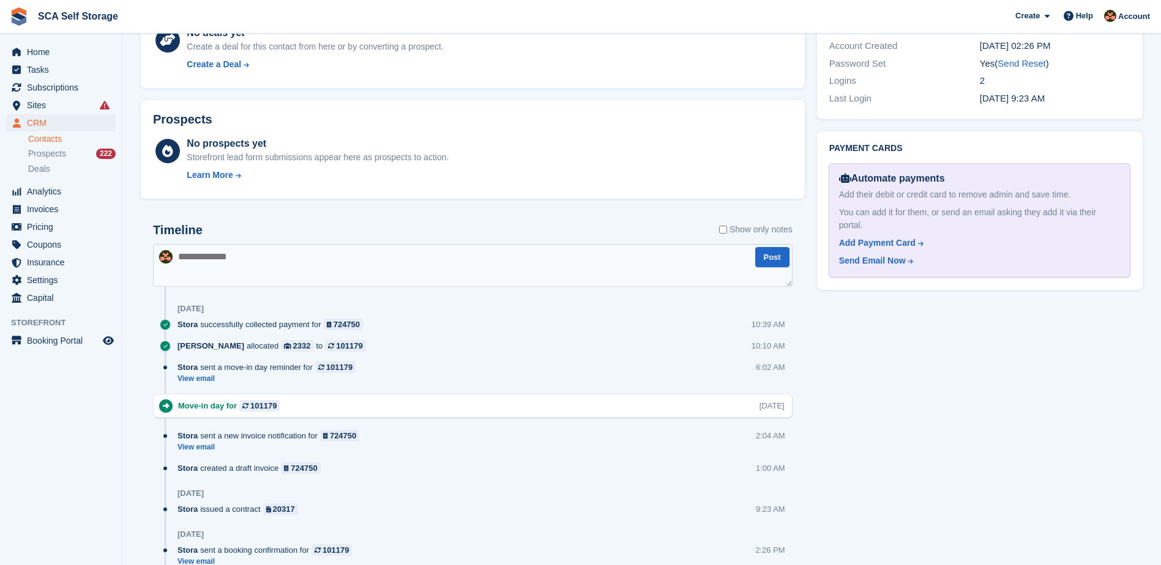
scroll to position [589, 0]
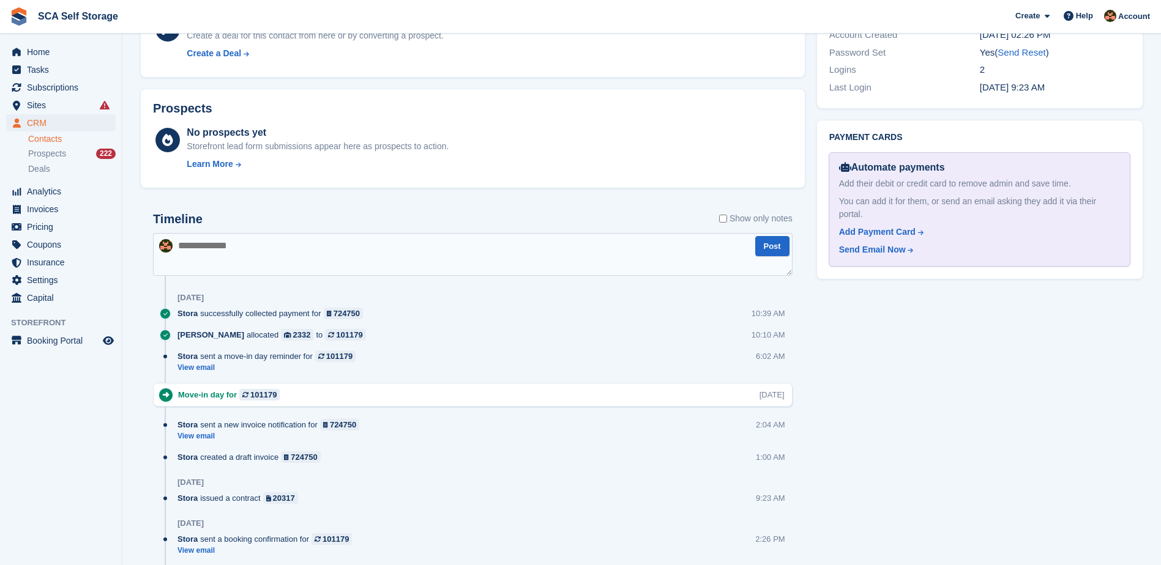
click at [365, 255] on textarea at bounding box center [472, 254] width 639 height 43
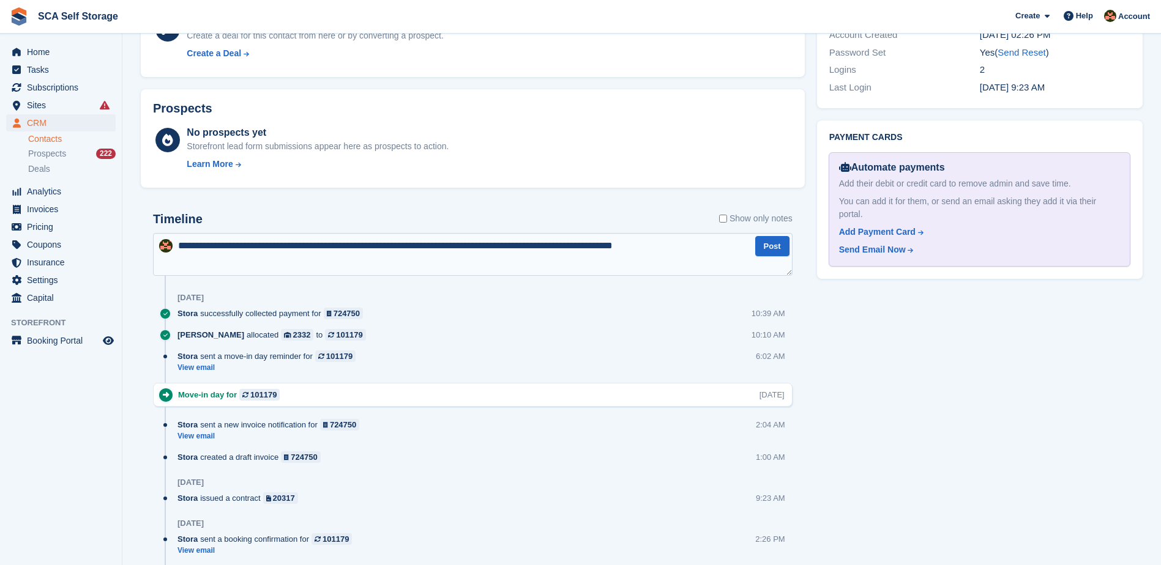
click at [464, 243] on textarea "**********" at bounding box center [472, 254] width 639 height 43
type textarea "**********"
click at [760, 251] on button "Post" at bounding box center [772, 246] width 34 height 20
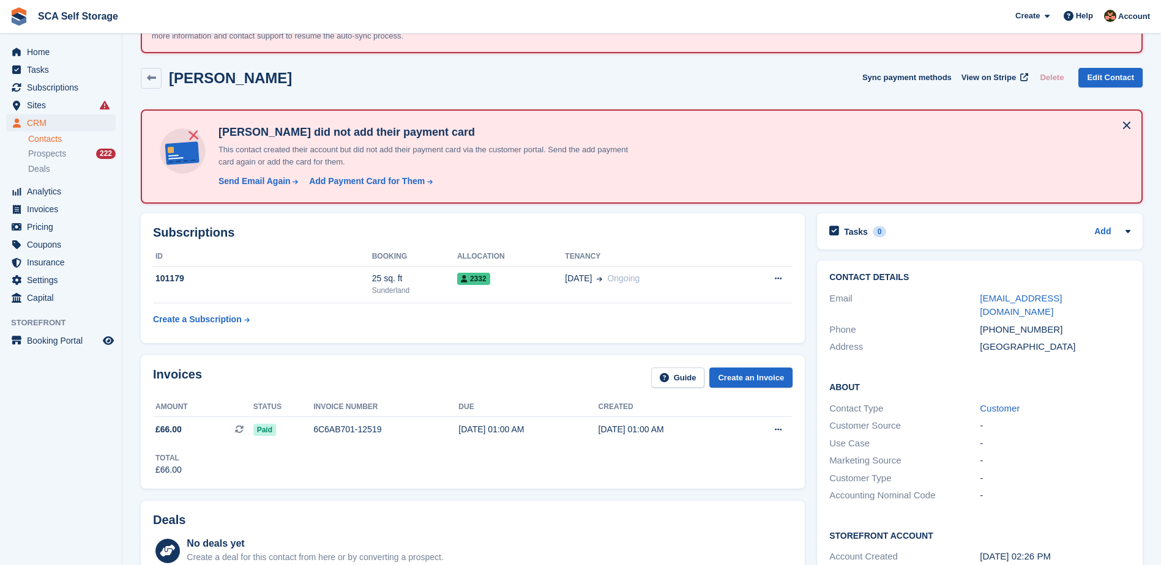
scroll to position [184, 0]
